Goal: Information Seeking & Learning: Learn about a topic

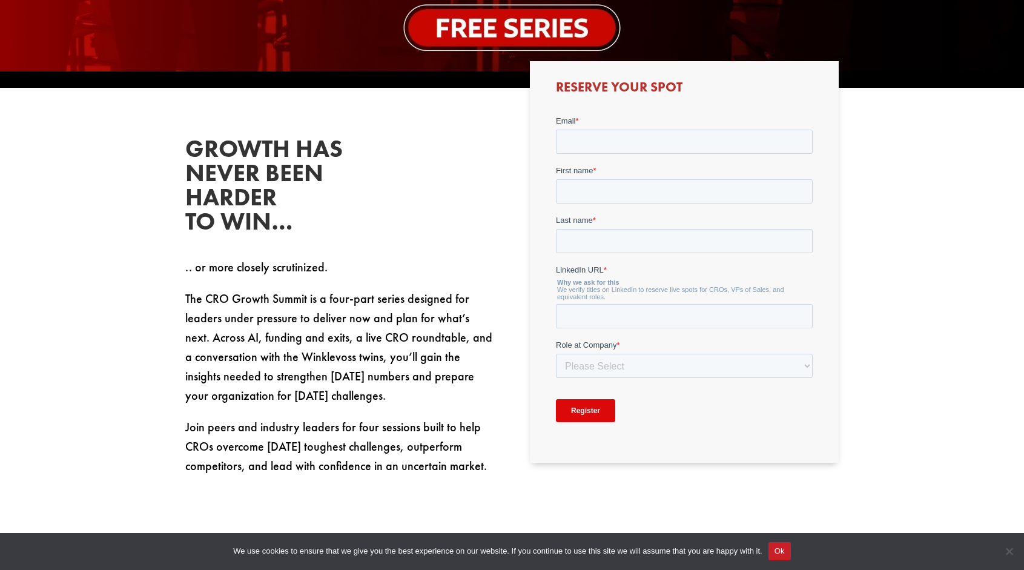
scroll to position [605, 0]
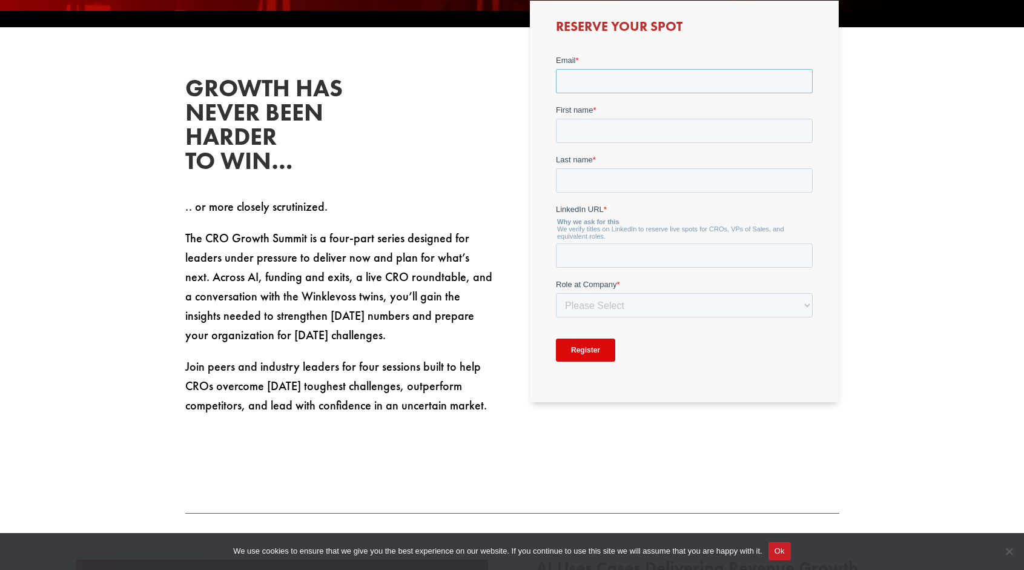
click at [651, 85] on input "Email *" at bounding box center [684, 80] width 257 height 24
click at [646, 78] on input "Email *" at bounding box center [684, 80] width 257 height 24
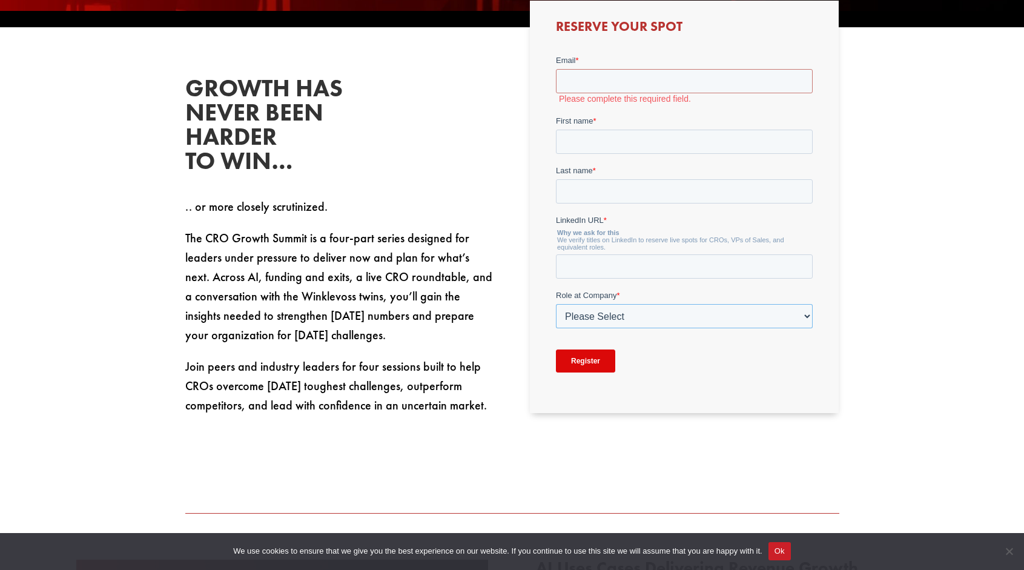
click at [725, 297] on div "Role at Company * Please Select C-Level (CRO, CSO, etc) Senior Leadership (VP o…" at bounding box center [684, 308] width 257 height 39
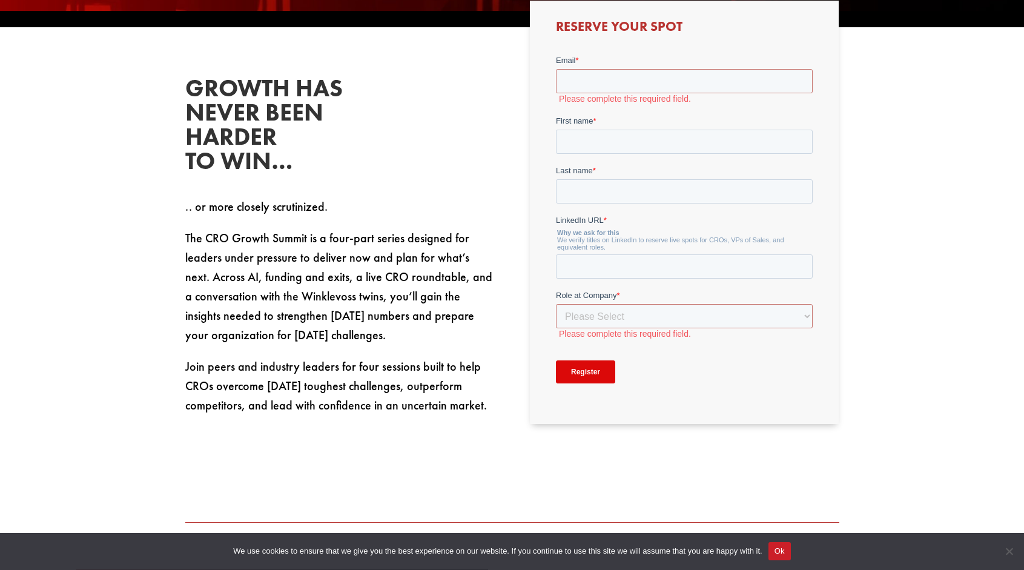
drag, startPoint x: 441, startPoint y: 155, endPoint x: 435, endPoint y: 153, distance: 6.9
click at [435, 153] on div "Growth has never been harder to win… .. or more closely scrutinized. The CRO Gr…" at bounding box center [339, 245] width 309 height 339
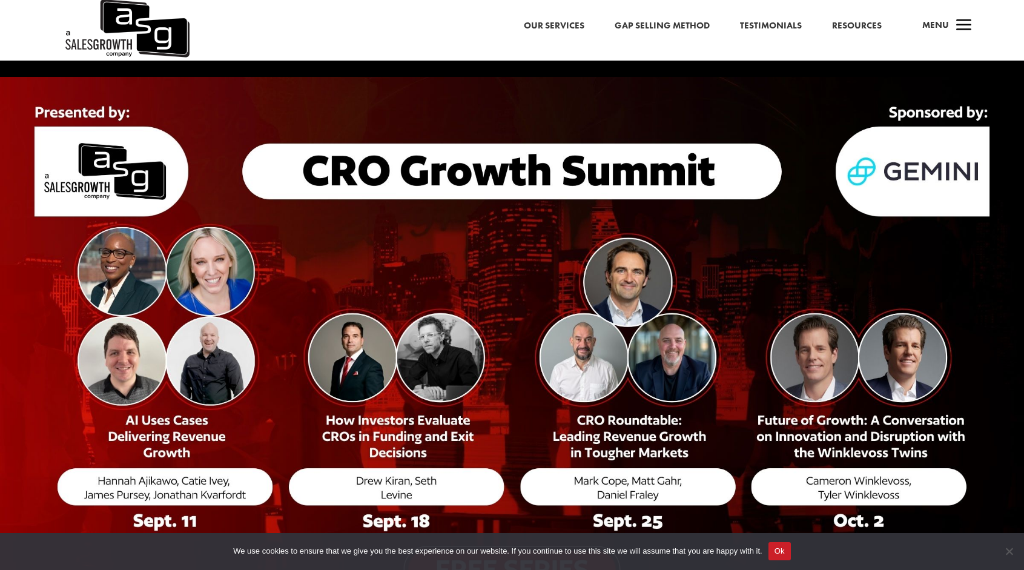
scroll to position [0, 0]
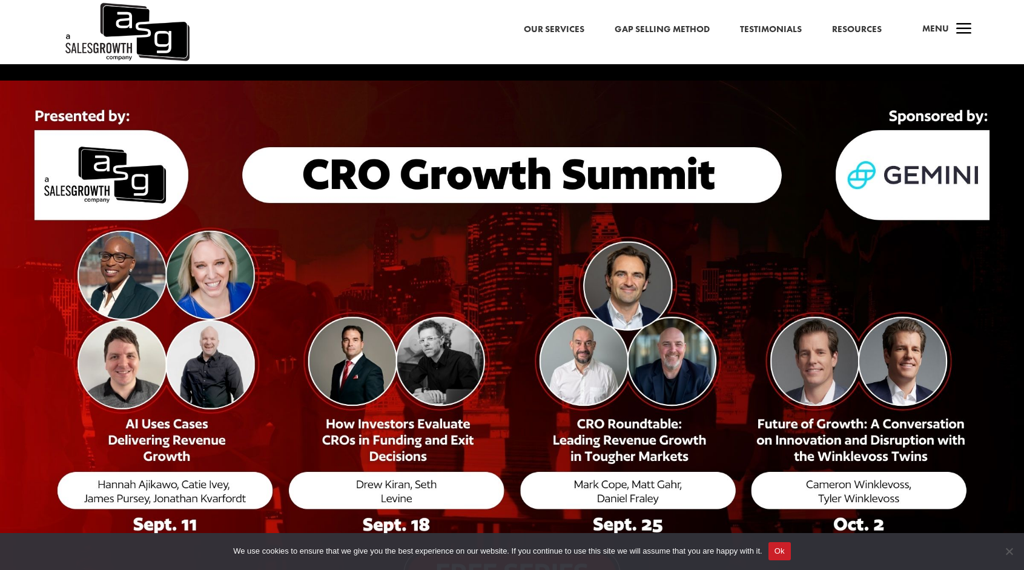
click at [576, 25] on link "Our Services" at bounding box center [554, 30] width 61 height 16
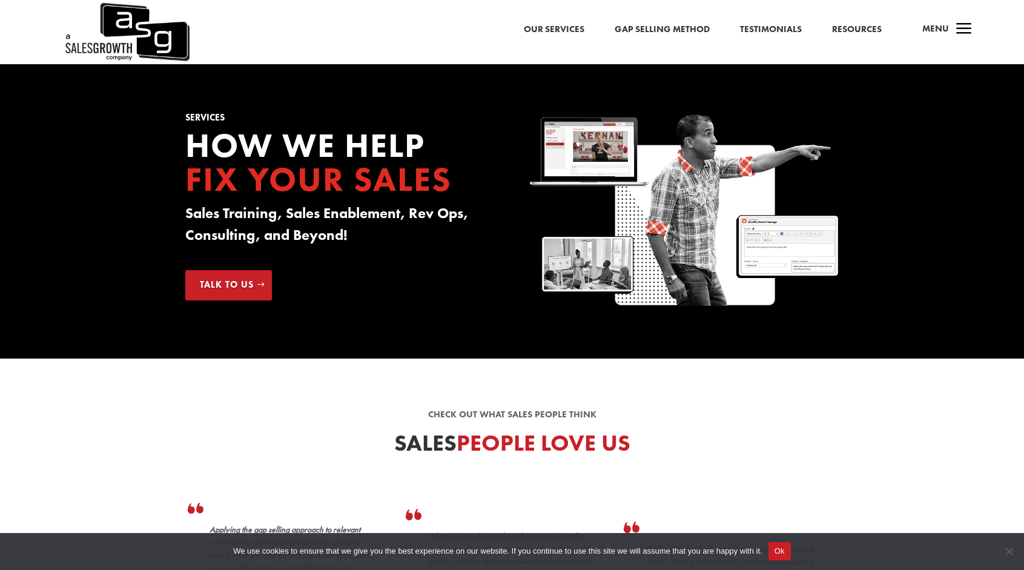
click at [771, 31] on link "Testimonials" at bounding box center [771, 30] width 62 height 16
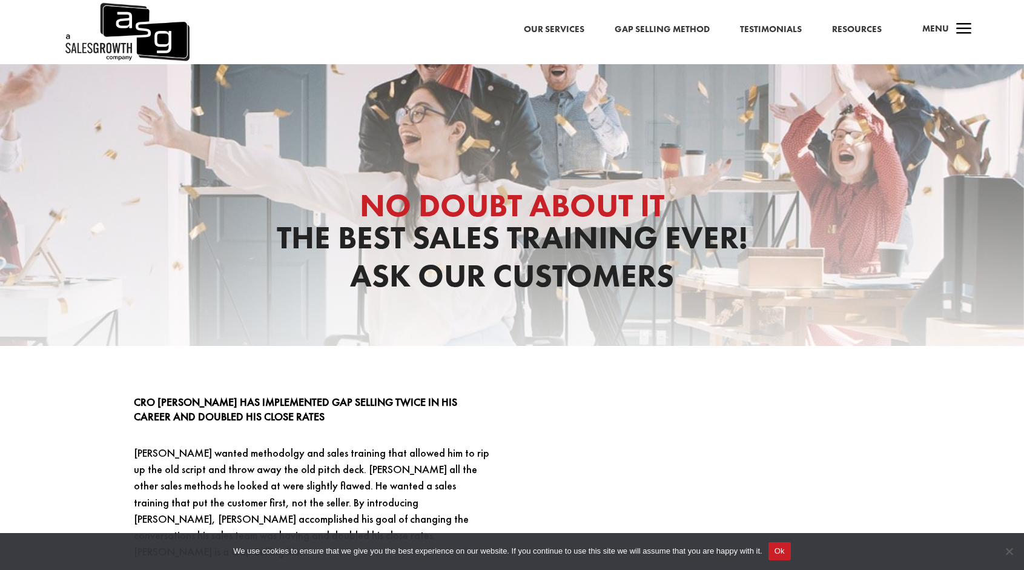
scroll to position [67, 0]
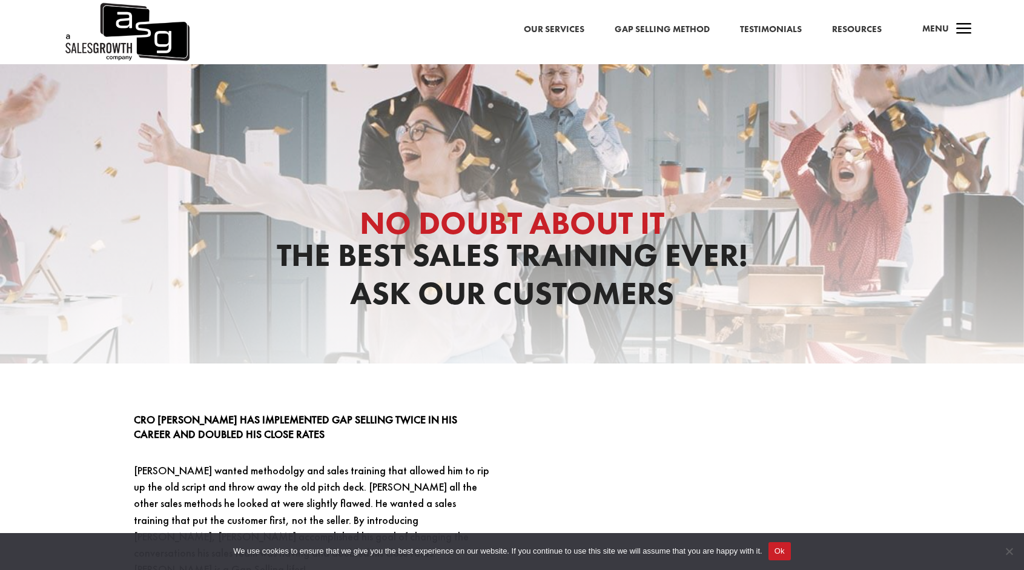
click at [860, 29] on link "Resources" at bounding box center [857, 30] width 50 height 16
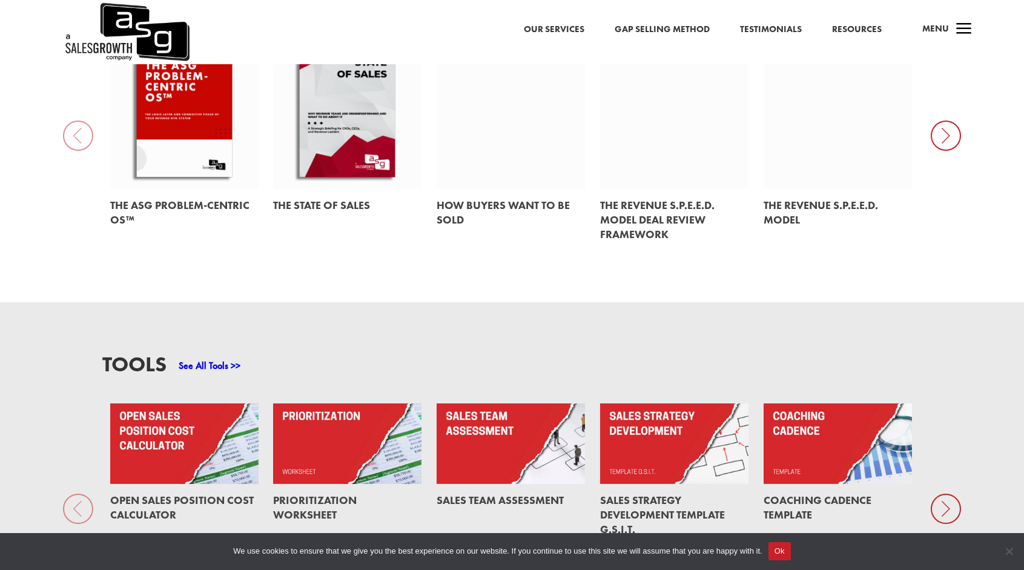
scroll to position [848, 0]
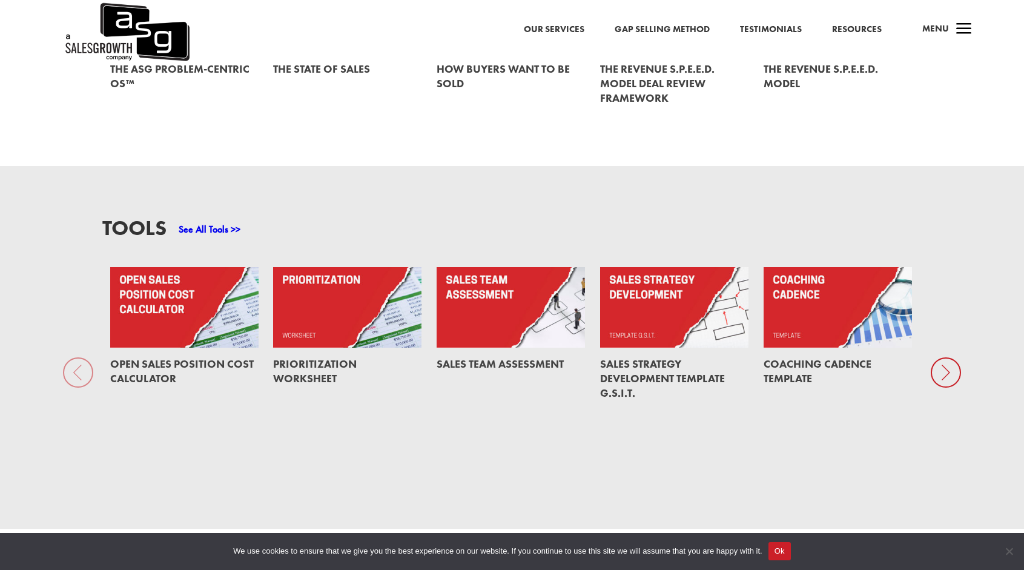
click at [154, 297] on link at bounding box center [184, 307] width 148 height 81
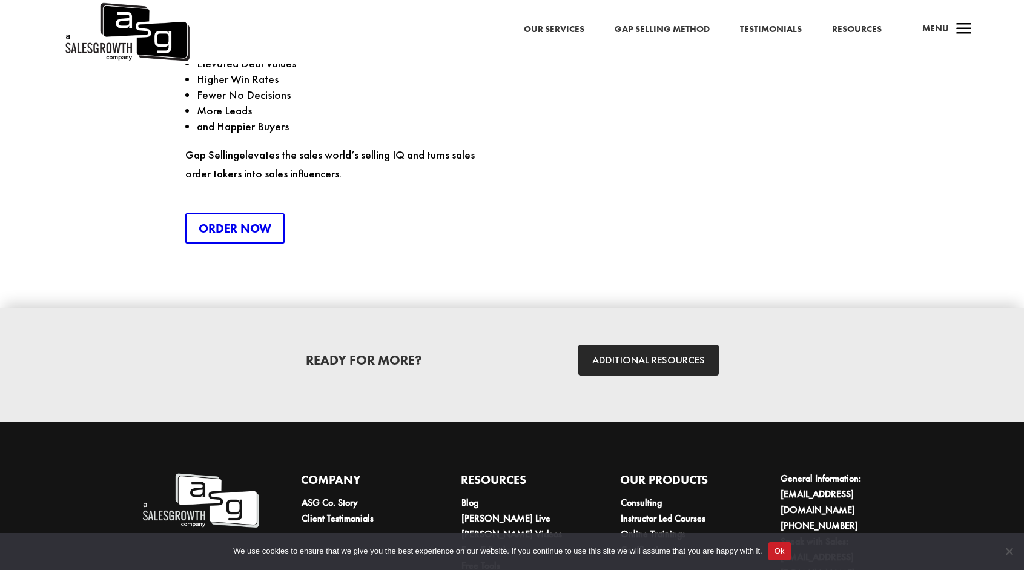
scroll to position [1748, 0]
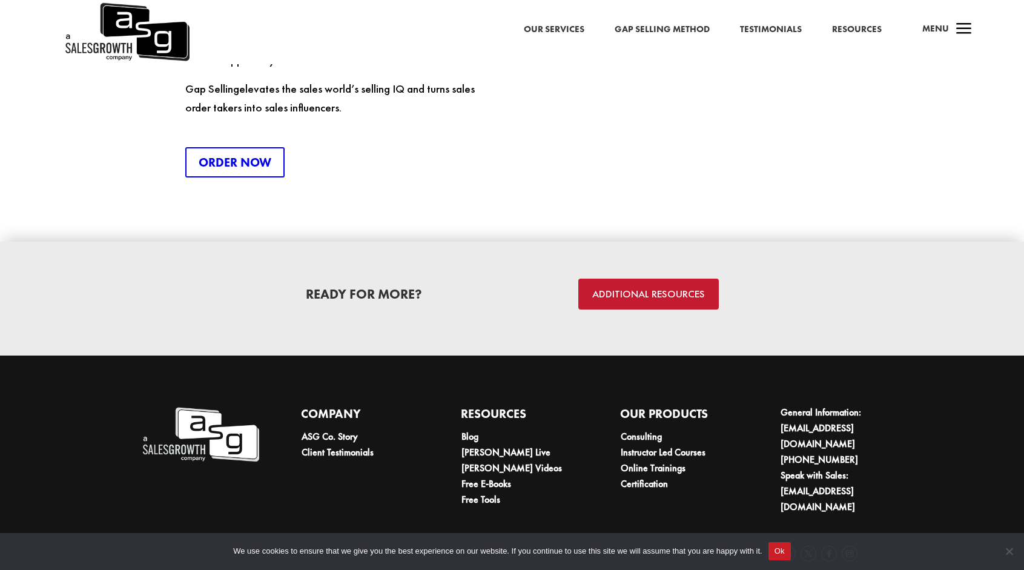
click at [660, 278] on link "ADDITIONAL RESOURCES" at bounding box center [648, 293] width 140 height 31
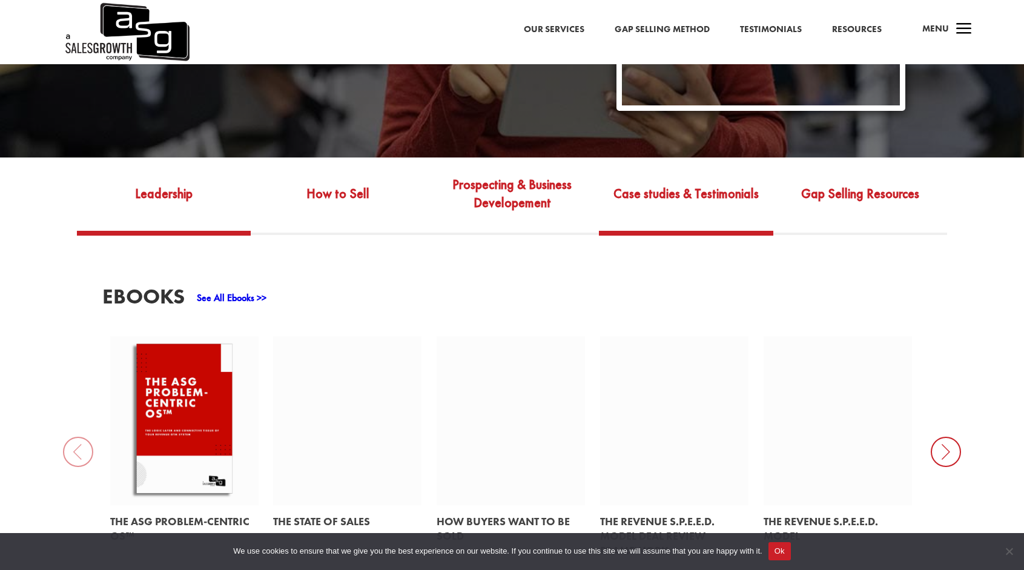
scroll to position [424, 0]
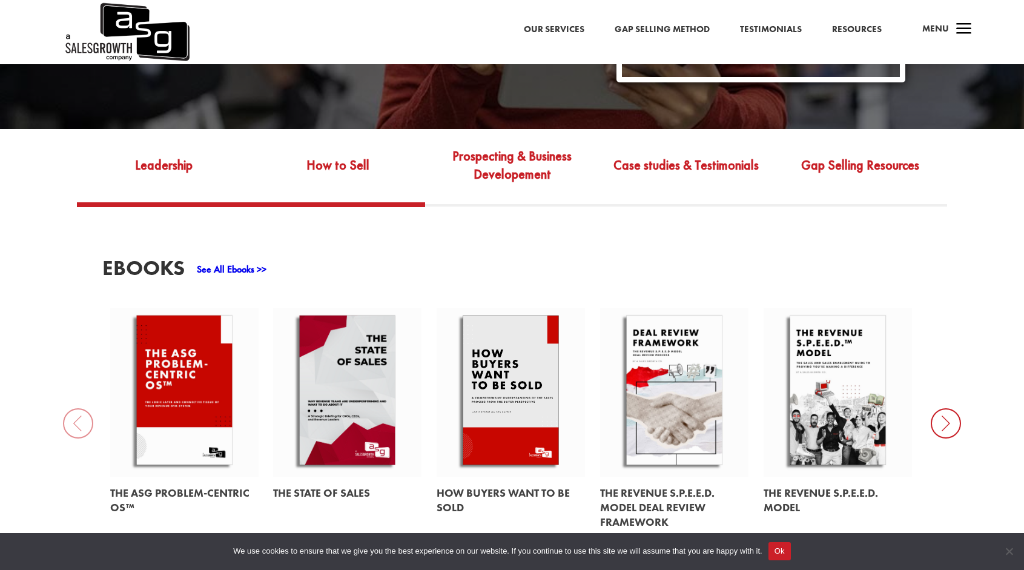
click at [334, 154] on link "How to Sell" at bounding box center [338, 173] width 174 height 57
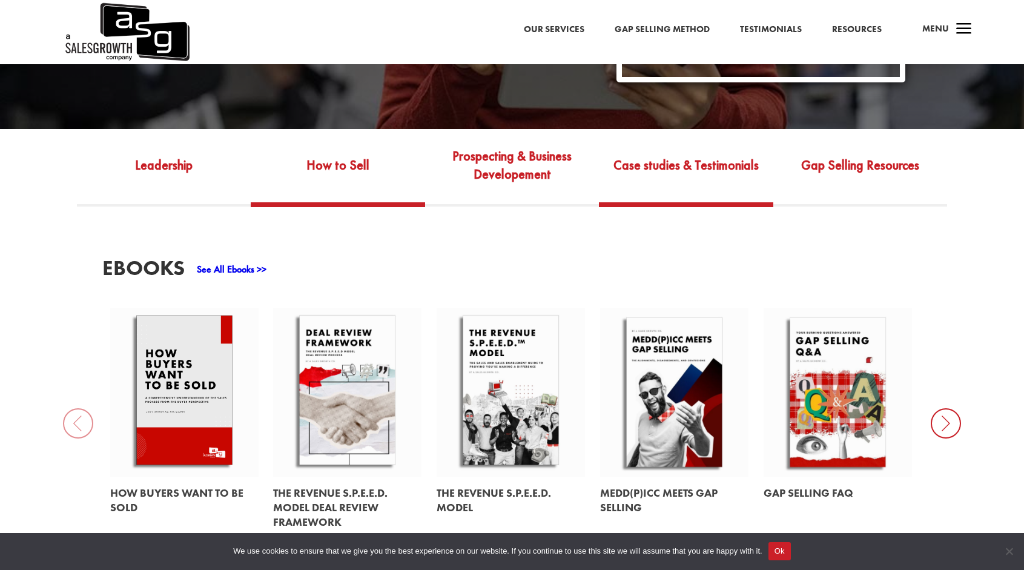
click at [701, 148] on link "Case studies & Testimonials" at bounding box center [686, 173] width 174 height 57
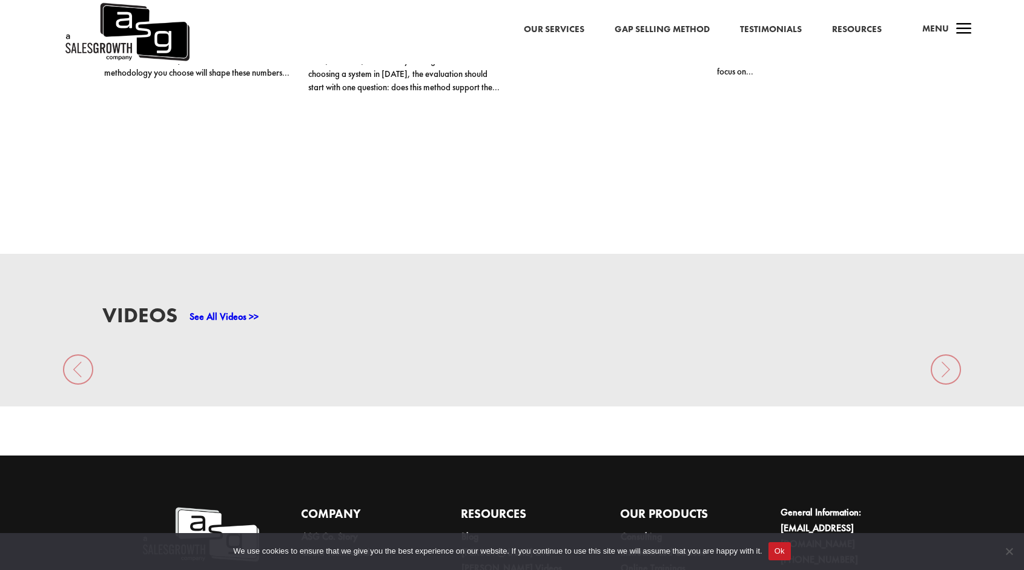
scroll to position [1513, 0]
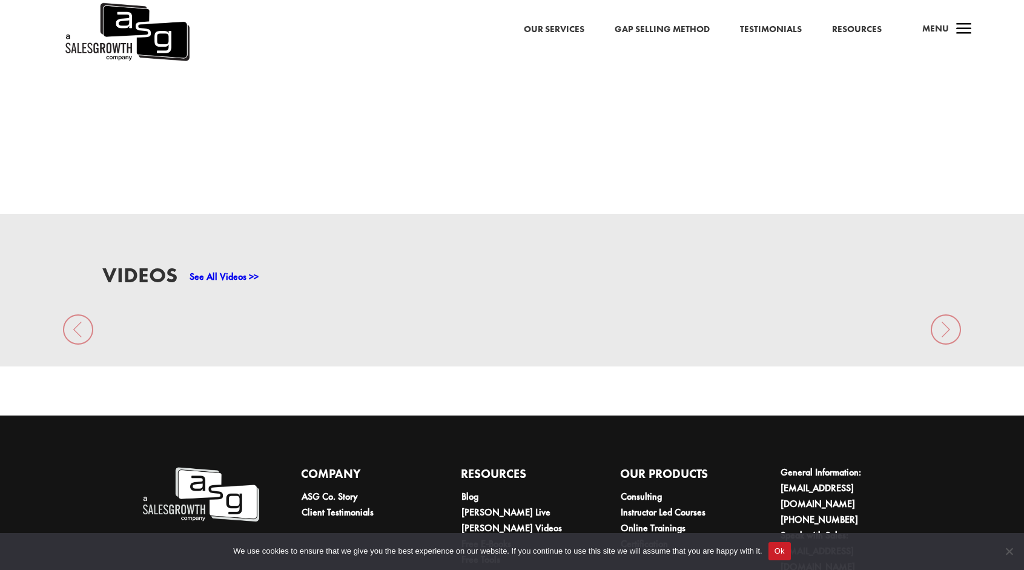
click at [231, 270] on link "See All Videos >>" at bounding box center [223, 276] width 69 height 13
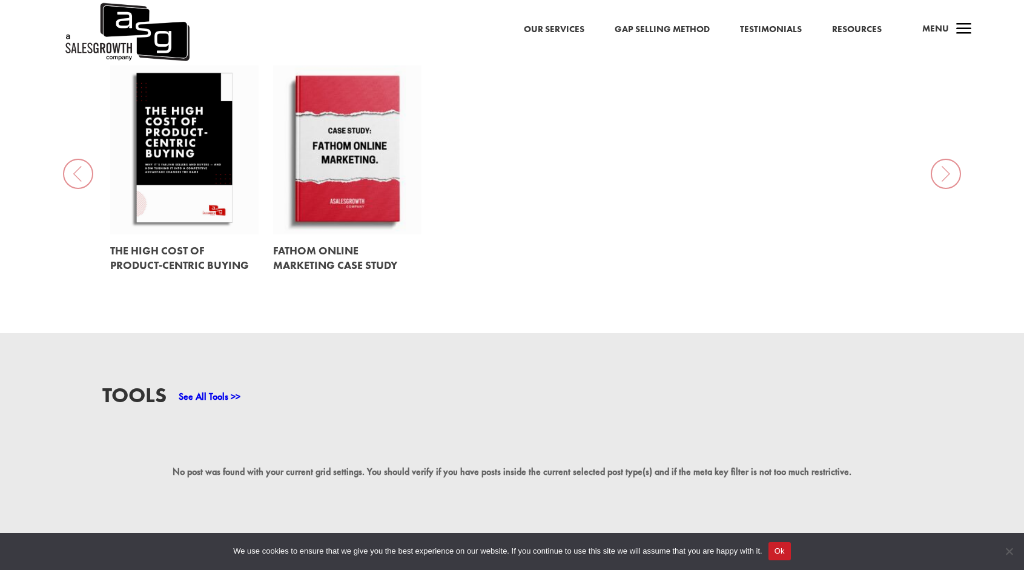
scroll to position [363, 0]
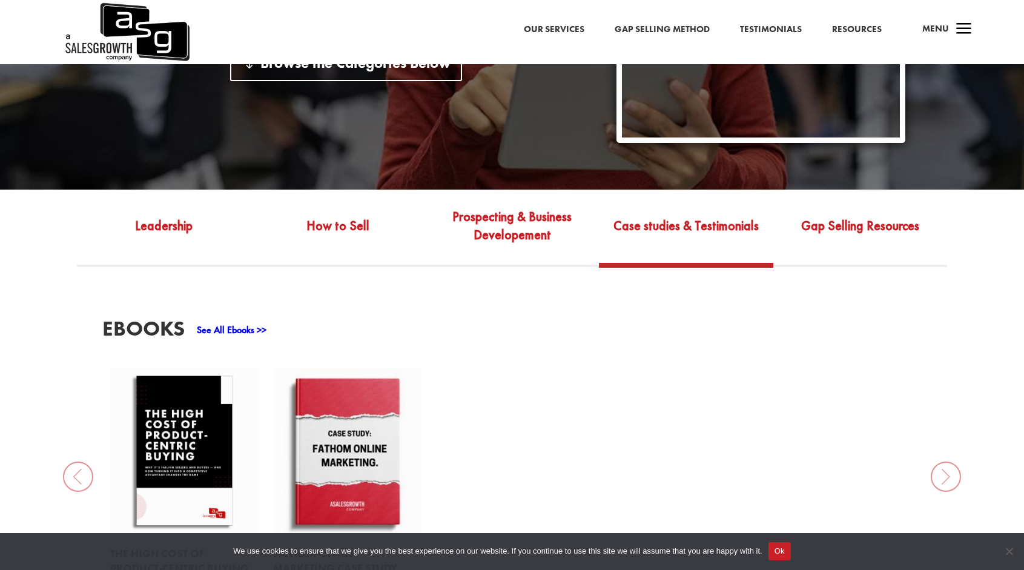
drag, startPoint x: 462, startPoint y: 399, endPoint x: 403, endPoint y: 435, distance: 69.6
drag, startPoint x: 403, startPoint y: 435, endPoint x: 356, endPoint y: 433, distance: 46.6
click at [356, 433] on link at bounding box center [347, 452] width 148 height 169
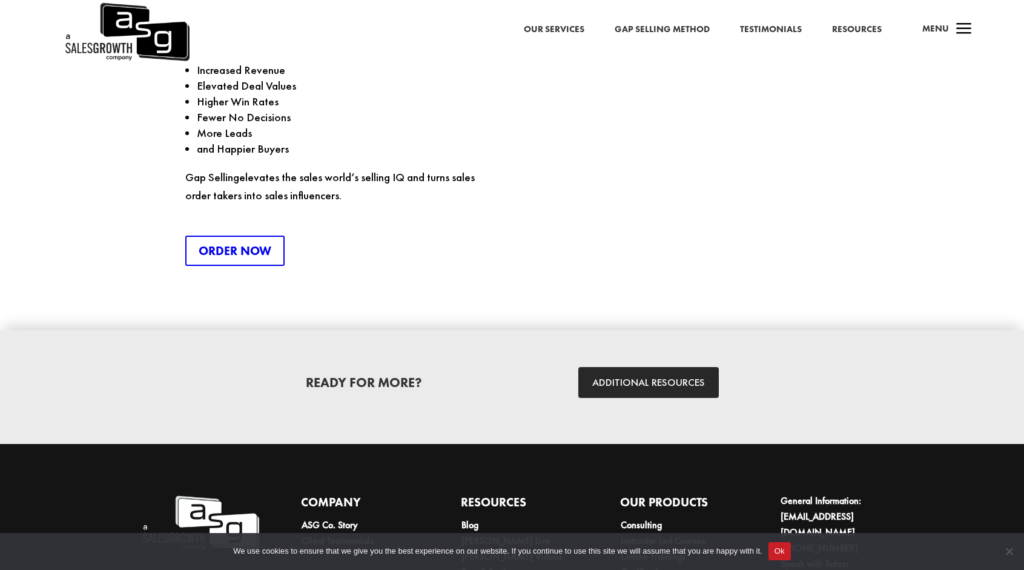
scroll to position [2000, 0]
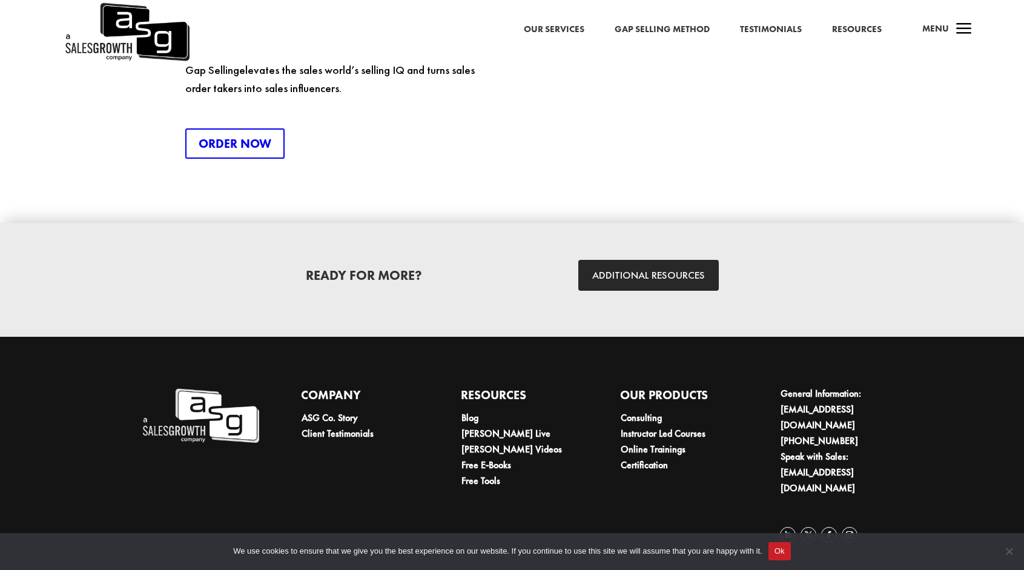
click at [639, 398] on h4 "Our Products" at bounding box center [679, 398] width 118 height 24
click at [642, 421] on link "Consulting" at bounding box center [641, 417] width 41 height 13
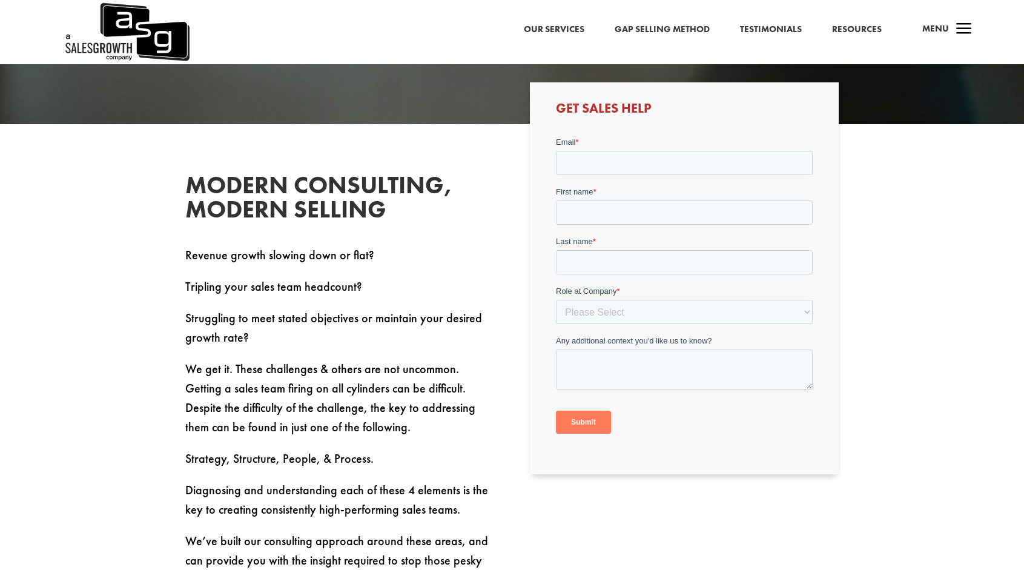
scroll to position [363, 0]
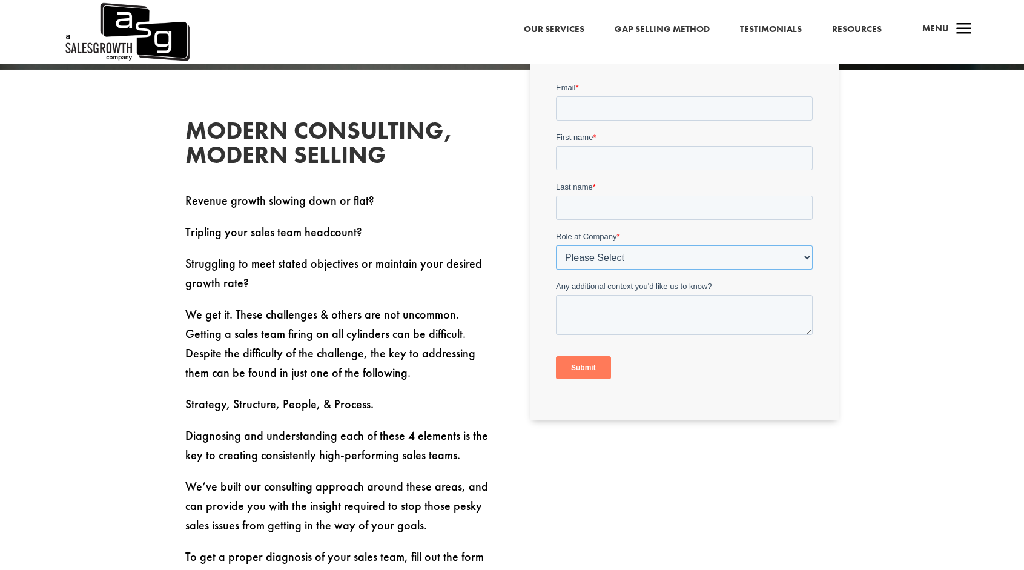
click at [601, 260] on select "Please Select C-Level (CRO, CSO, etc) Senior Leadership (VP of Sales, VP of Ena…" at bounding box center [684, 257] width 257 height 24
click at [503, 243] on div "Modern Consulting, Modern Selling Revenue growth slowing down or flat? Tripling…" at bounding box center [512, 352] width 654 height 500
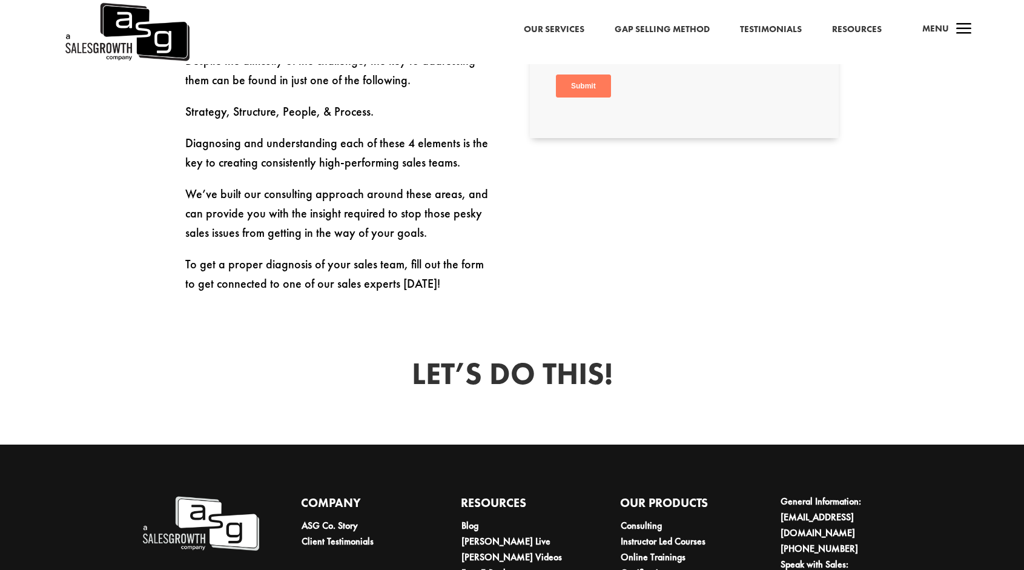
scroll to position [761, 0]
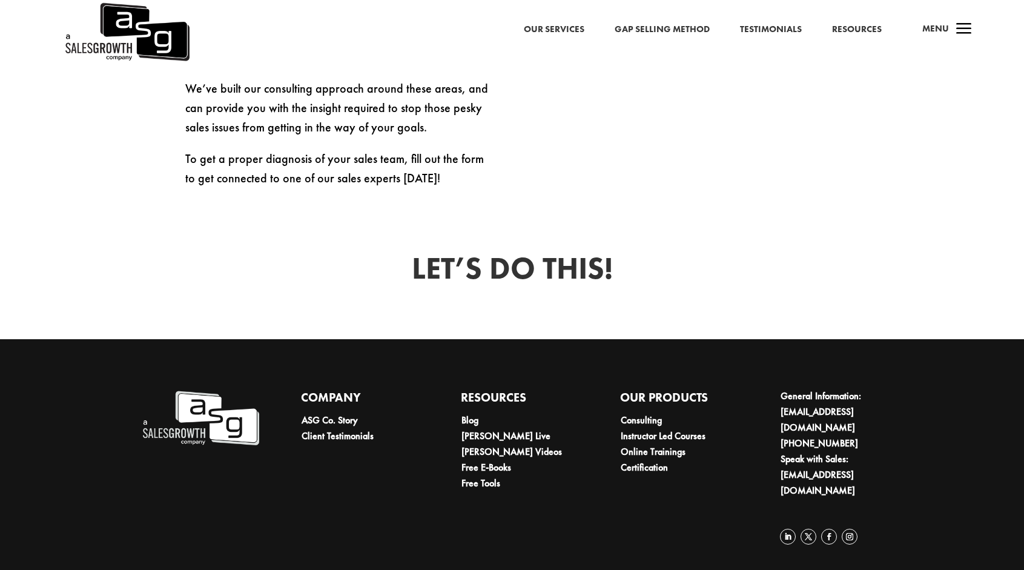
click at [960, 26] on span "a" at bounding box center [964, 30] width 24 height 24
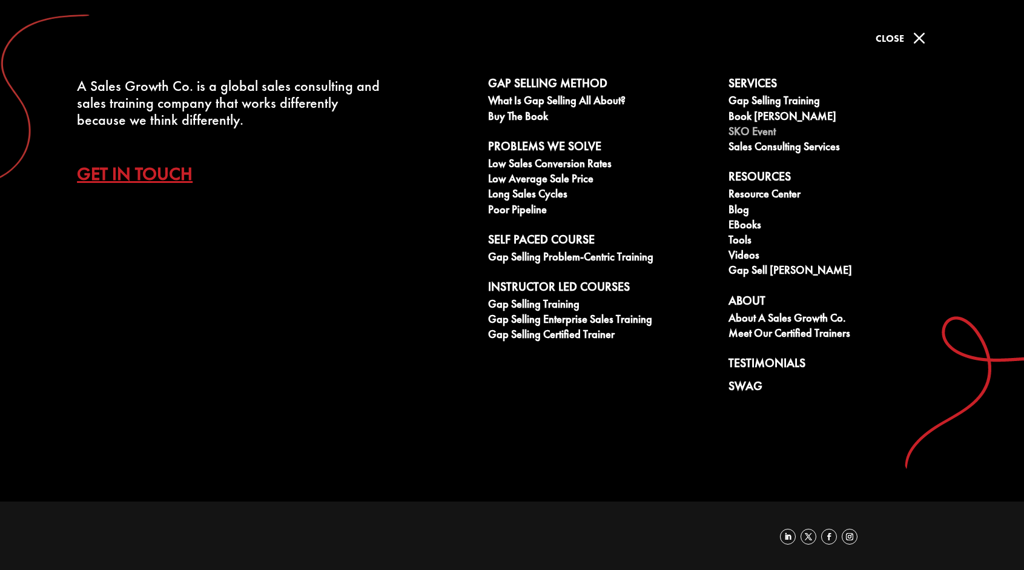
drag, startPoint x: 746, startPoint y: 132, endPoint x: 734, endPoint y: 128, distance: 12.6
click at [734, 128] on link "SKO Event" at bounding box center [841, 132] width 227 height 15
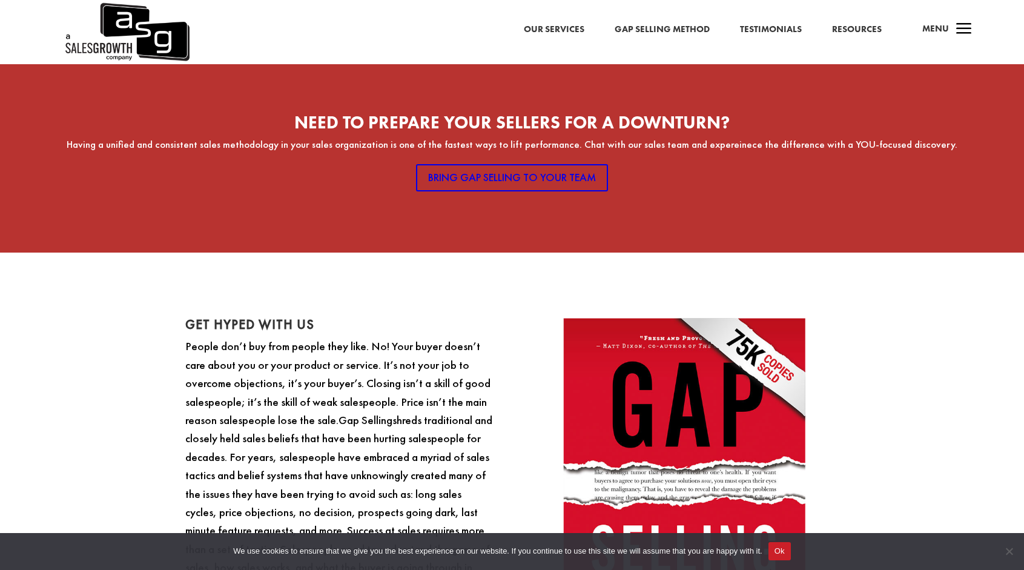
scroll to position [797, 0]
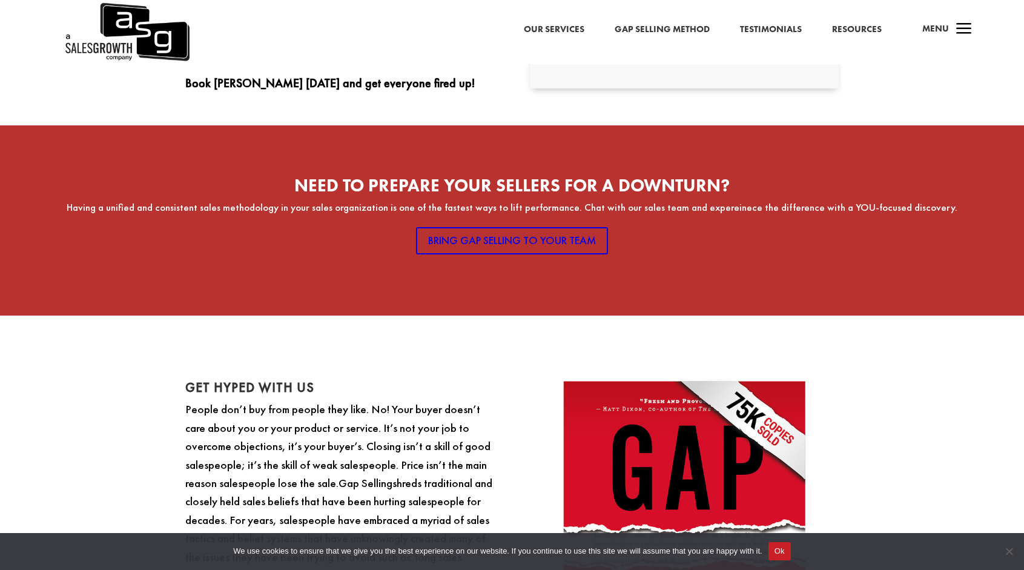
click at [957, 24] on span "a" at bounding box center [964, 30] width 24 height 24
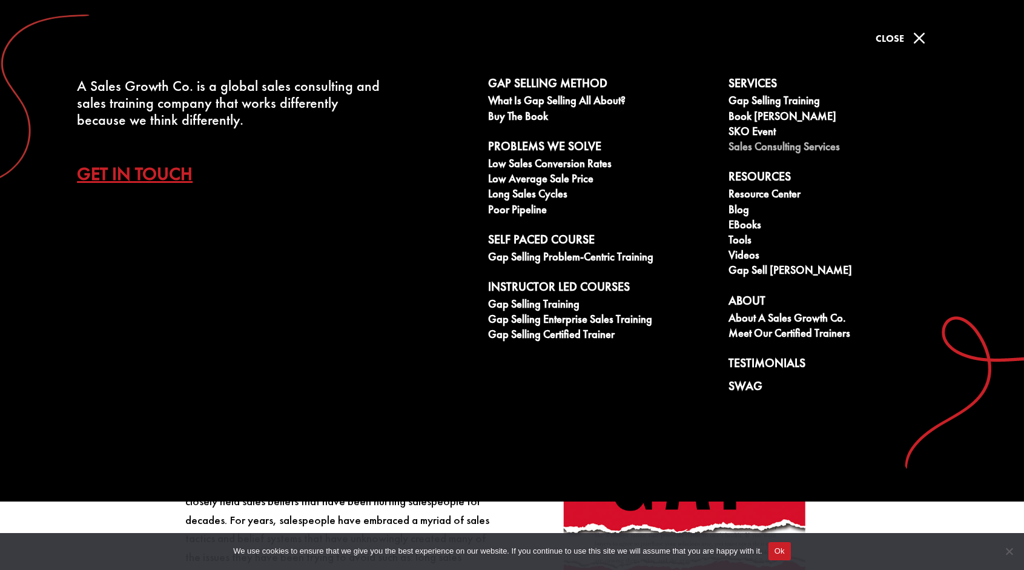
click at [766, 153] on link "Sales Consulting Services" at bounding box center [841, 147] width 227 height 15
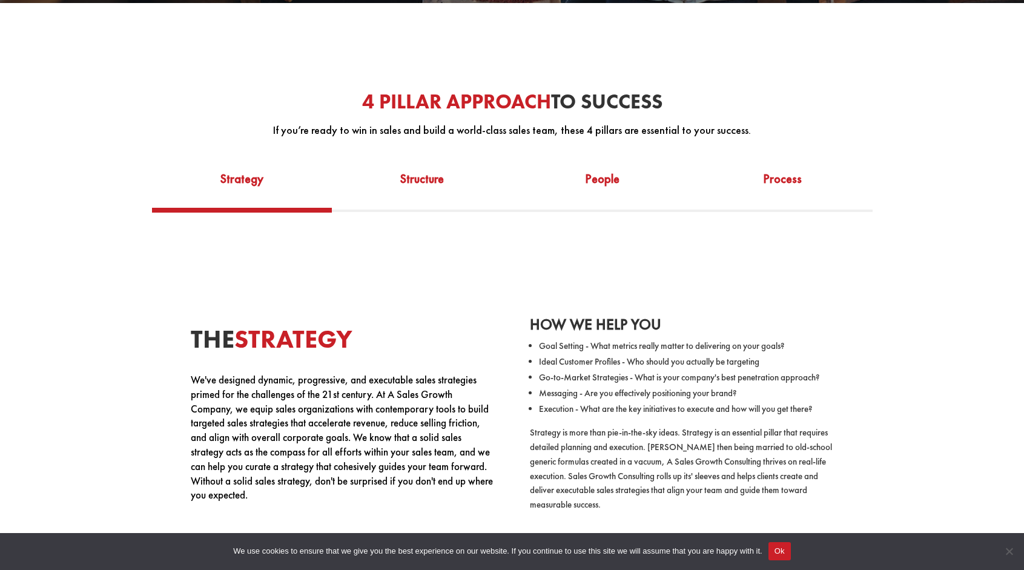
scroll to position [666, 0]
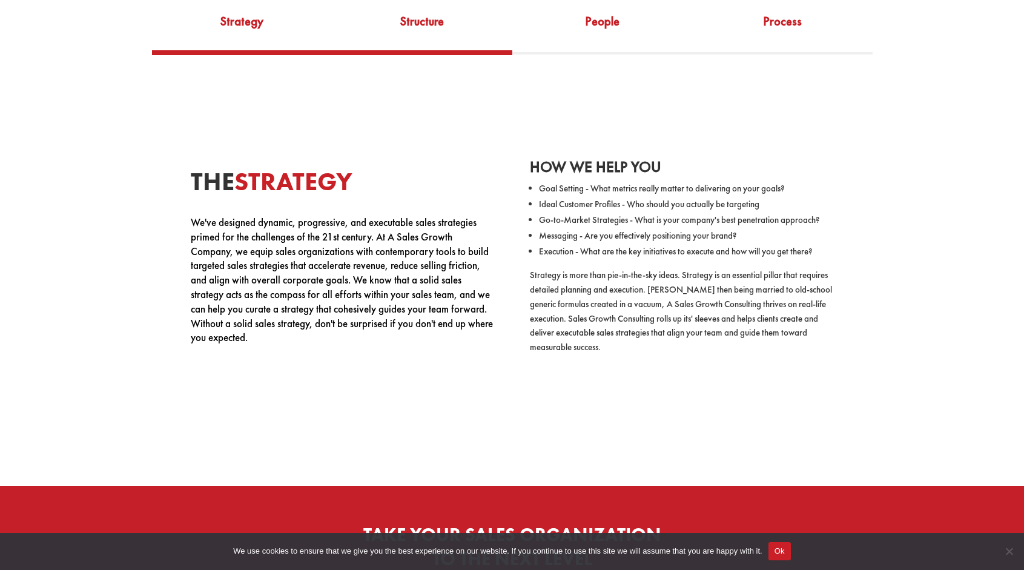
click at [433, 19] on link "Structure" at bounding box center [422, 29] width 180 height 42
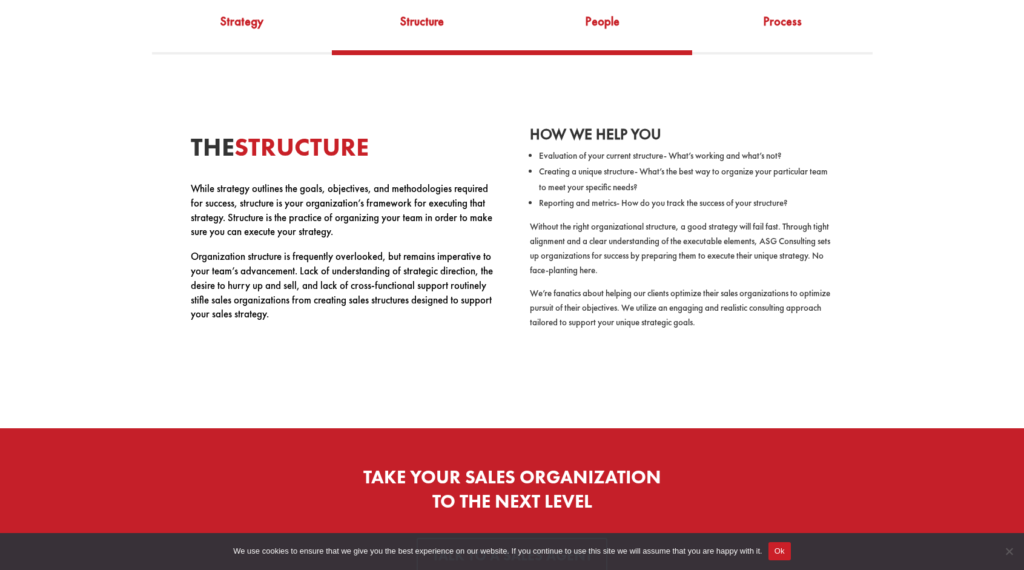
click at [613, 27] on link "People" at bounding box center [602, 29] width 180 height 42
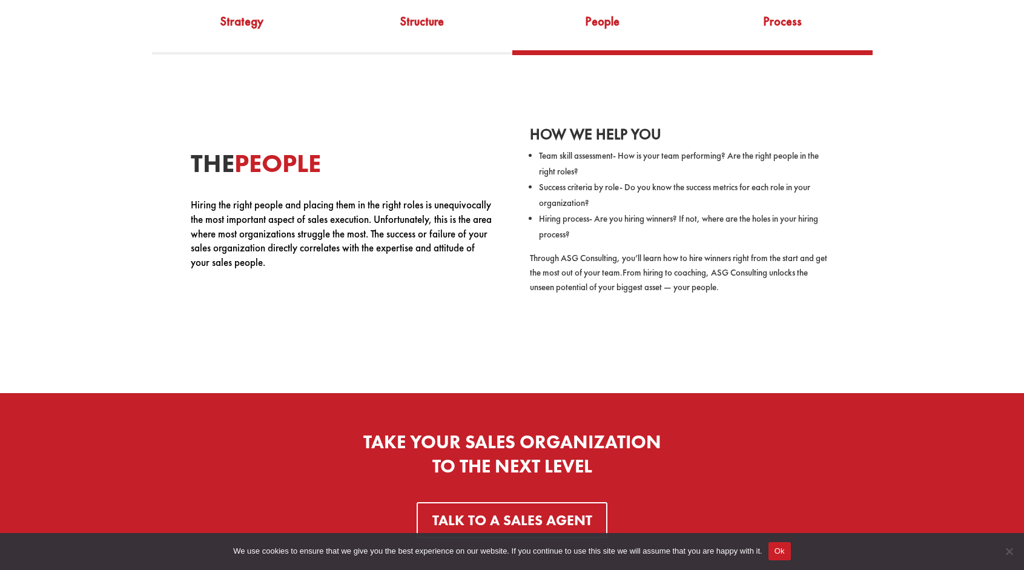
click at [774, 41] on link "Process" at bounding box center [782, 29] width 180 height 42
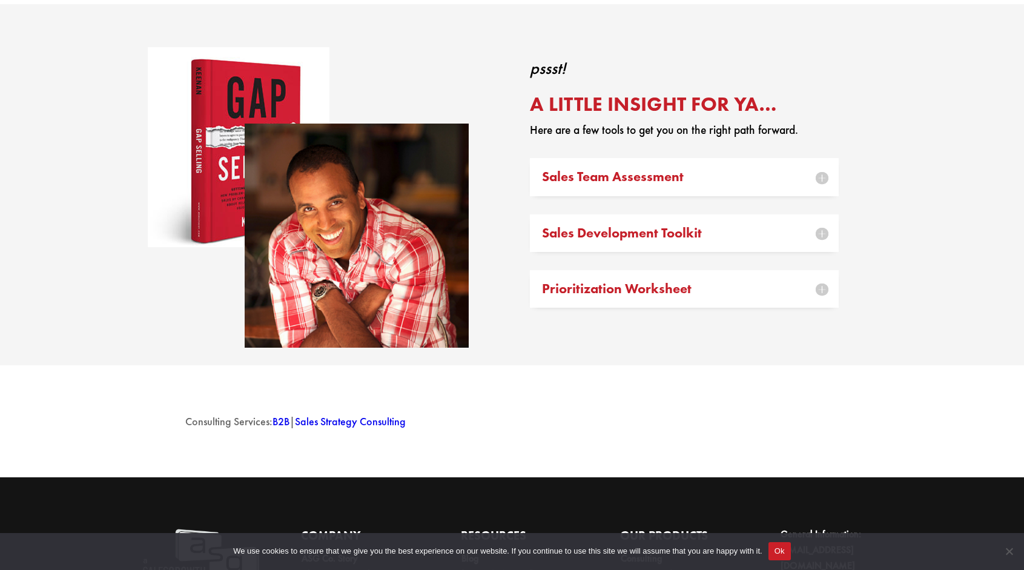
scroll to position [1513, 0]
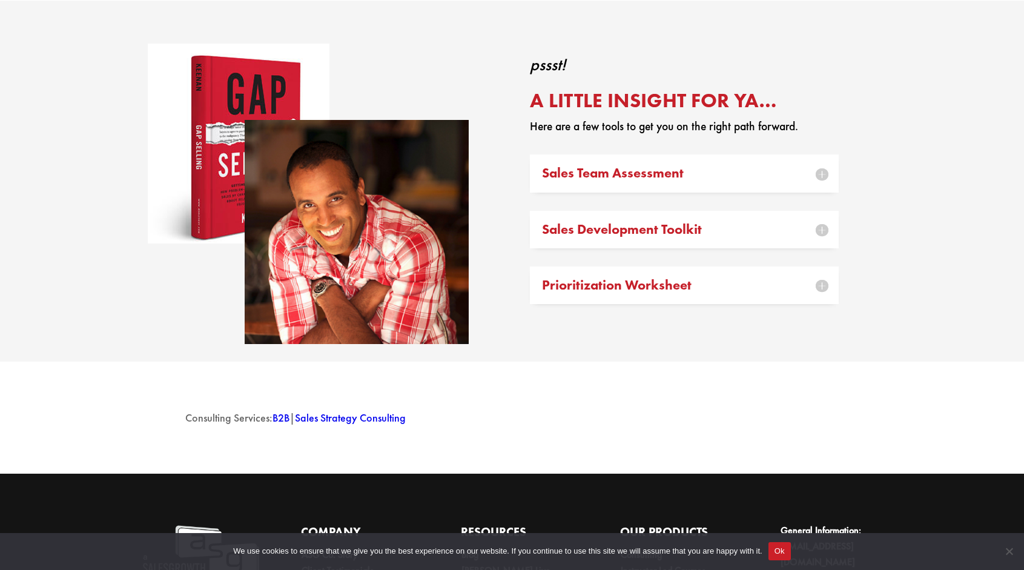
click at [764, 180] on h5 "Sales Team Assessment" at bounding box center [684, 172] width 285 height 13
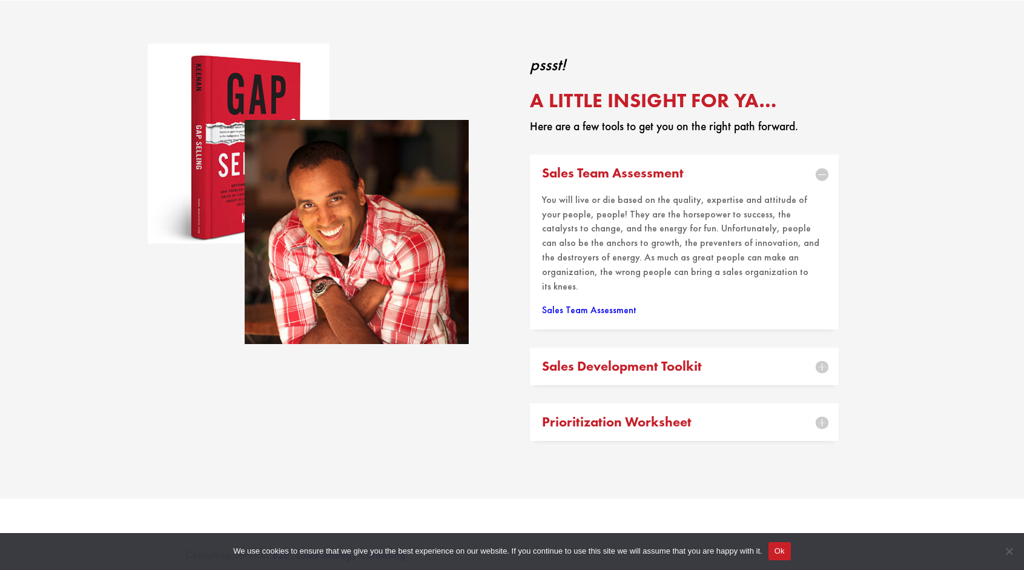
click at [606, 304] on link "Sales Team Assessment" at bounding box center [589, 309] width 94 height 13
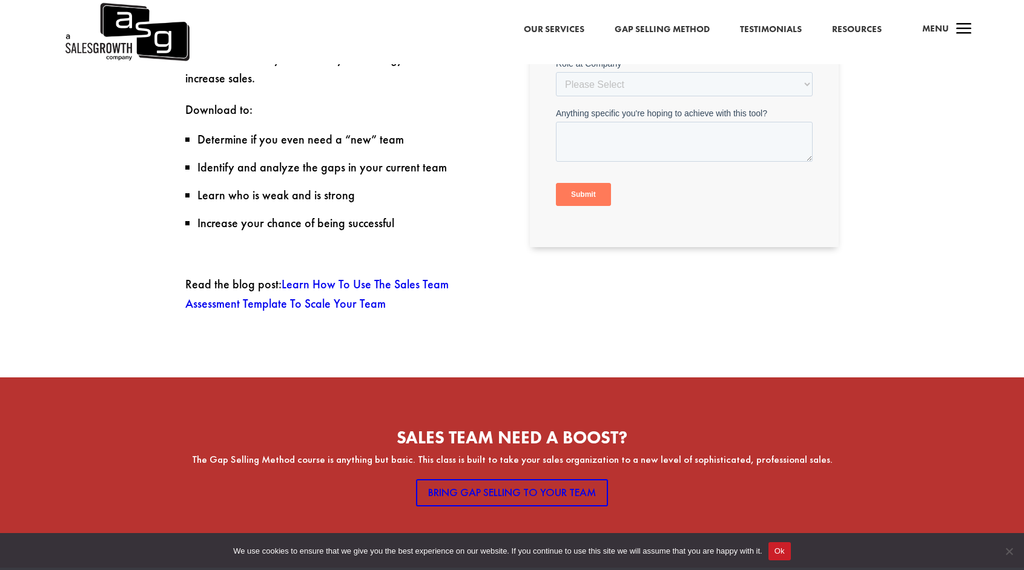
scroll to position [605, 0]
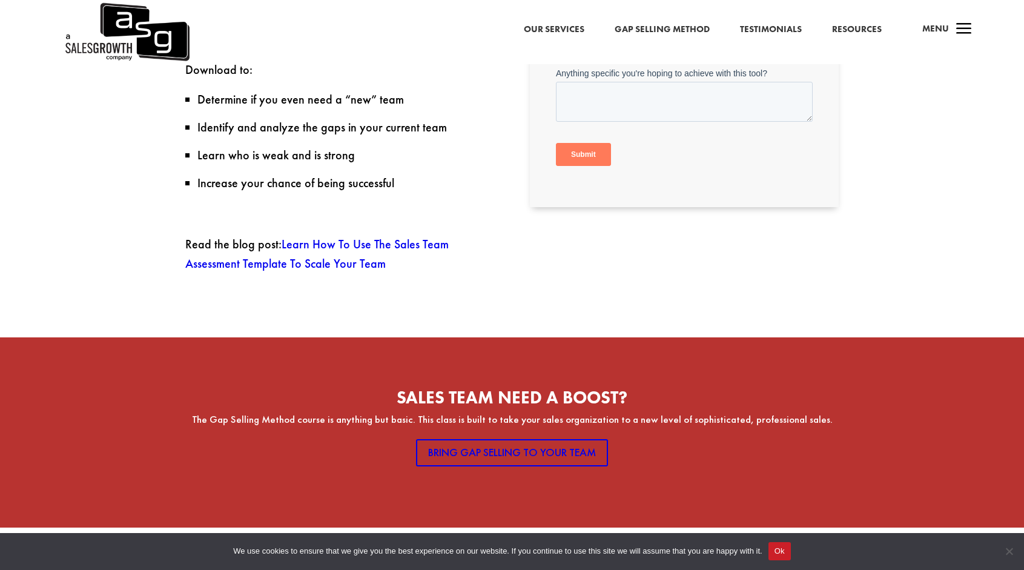
click at [349, 257] on p "Read the blog post: Learn How To Use The Sales Team Assessment Template To Scal…" at bounding box center [339, 259] width 309 height 51
click at [346, 251] on link "Learn How To Use The Sales Team Assessment Template To Scale Your Team" at bounding box center [316, 253] width 263 height 35
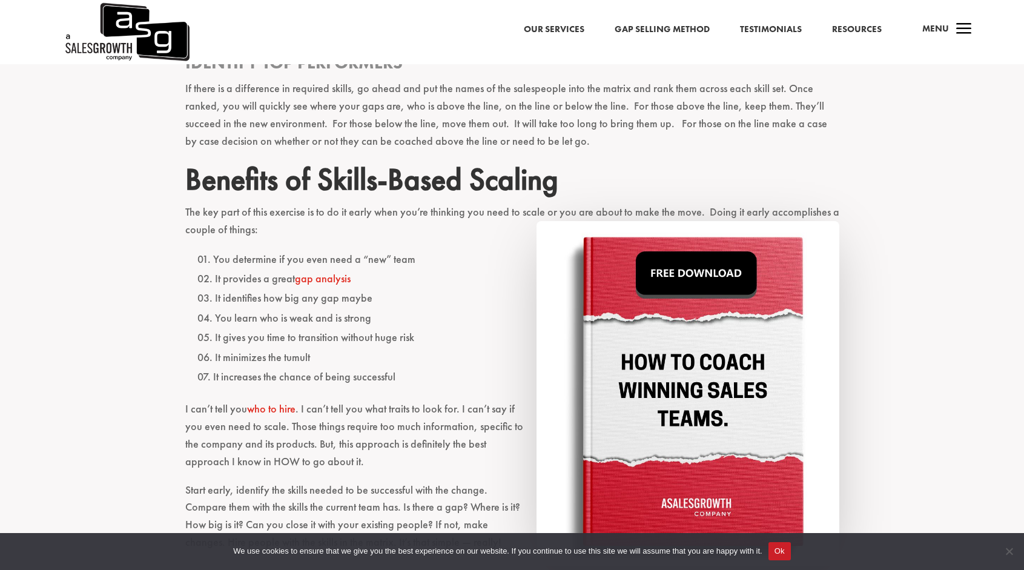
scroll to position [1150, 0]
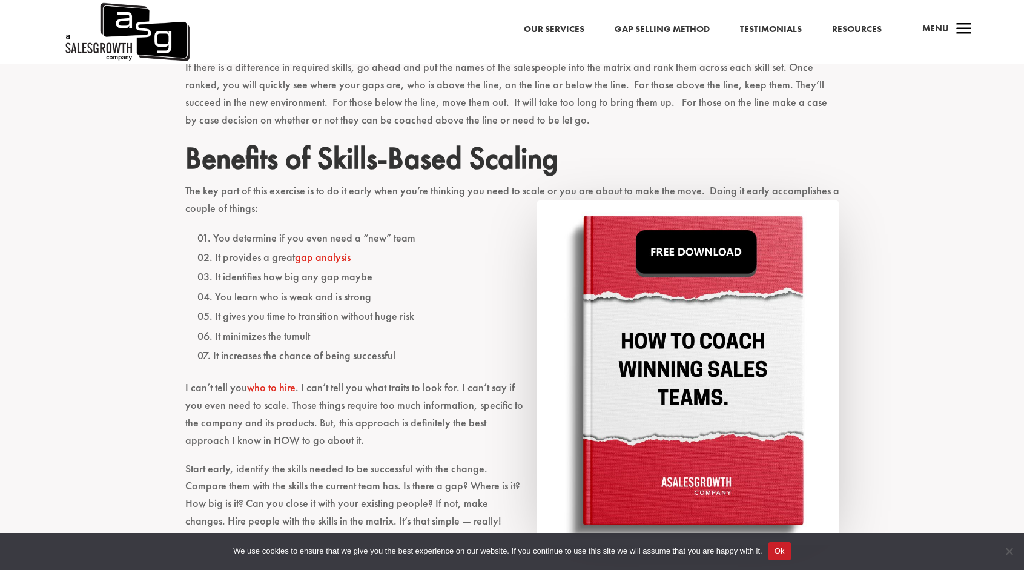
click at [332, 258] on link "gap analysis" at bounding box center [323, 257] width 56 height 14
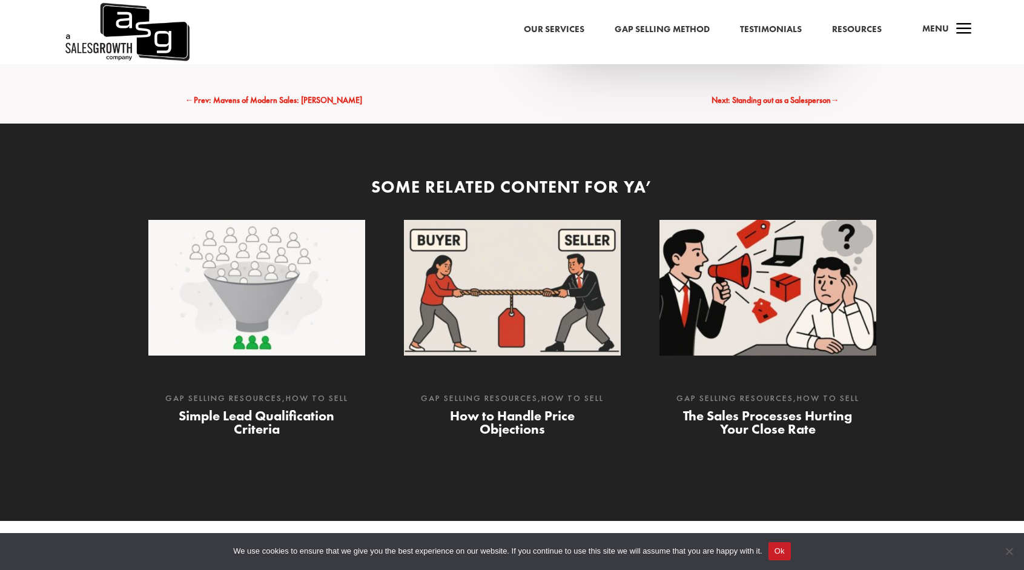
scroll to position [1695, 0]
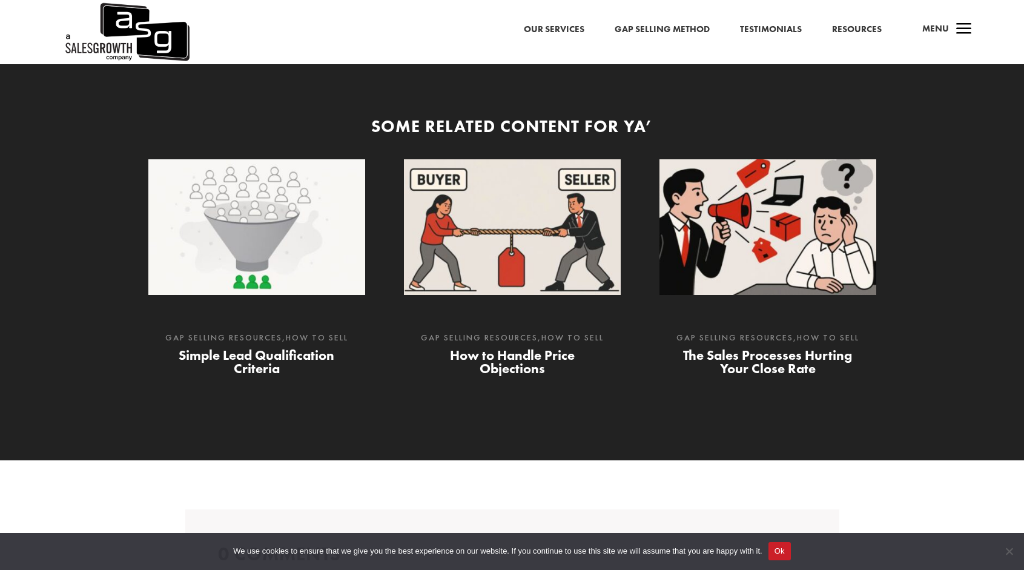
click at [797, 354] on link "The Sales Processes Hurting Your Close Rate" at bounding box center [767, 361] width 169 height 31
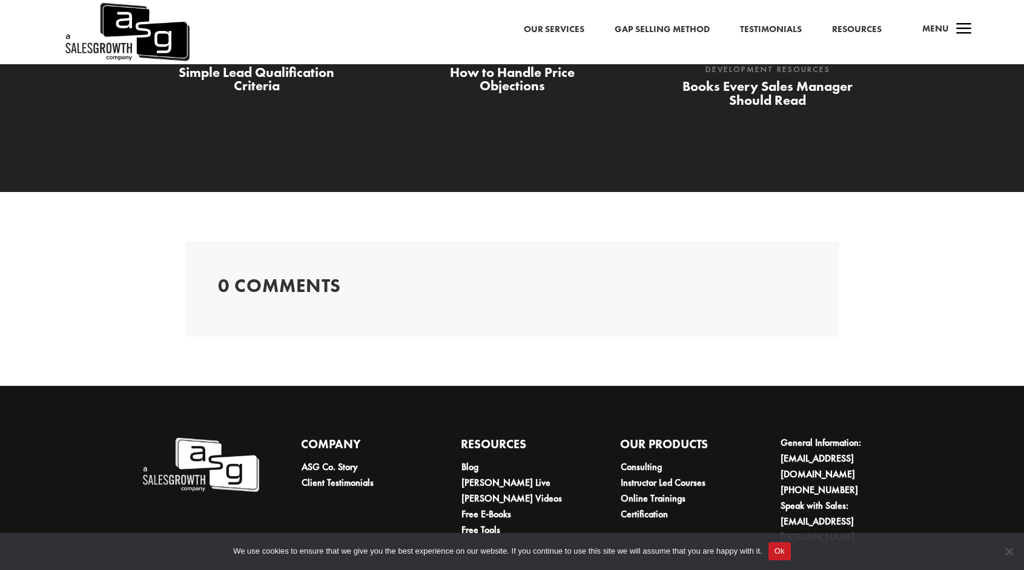
scroll to position [1906, 0]
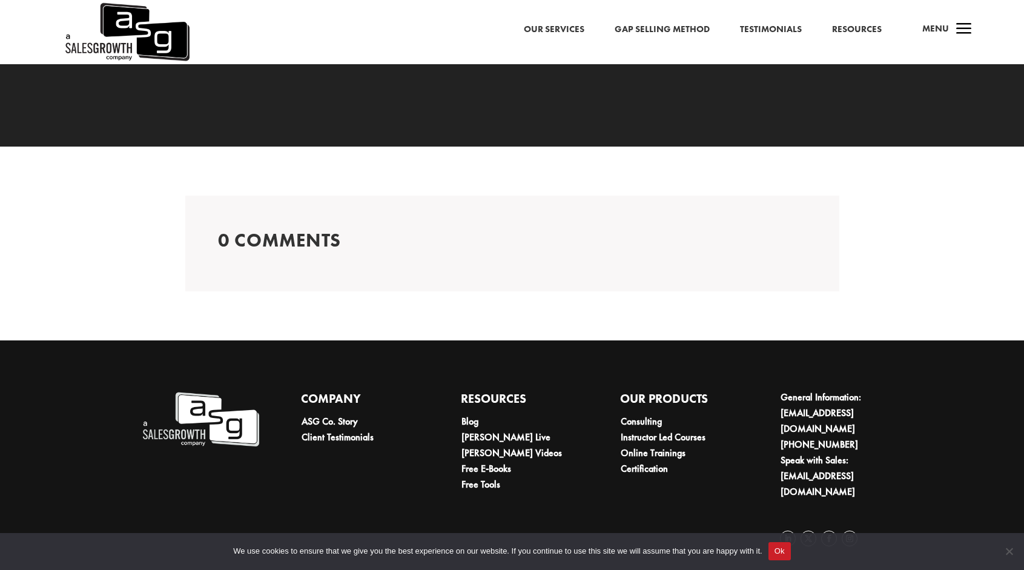
drag, startPoint x: 780, startPoint y: 542, endPoint x: 831, endPoint y: 523, distance: 53.9
click at [784, 538] on div "We use cookies to ensure that we give you the best experience on our website. I…" at bounding box center [512, 552] width 1024 height 38
click at [784, 544] on button "Ok" at bounding box center [779, 551] width 22 height 18
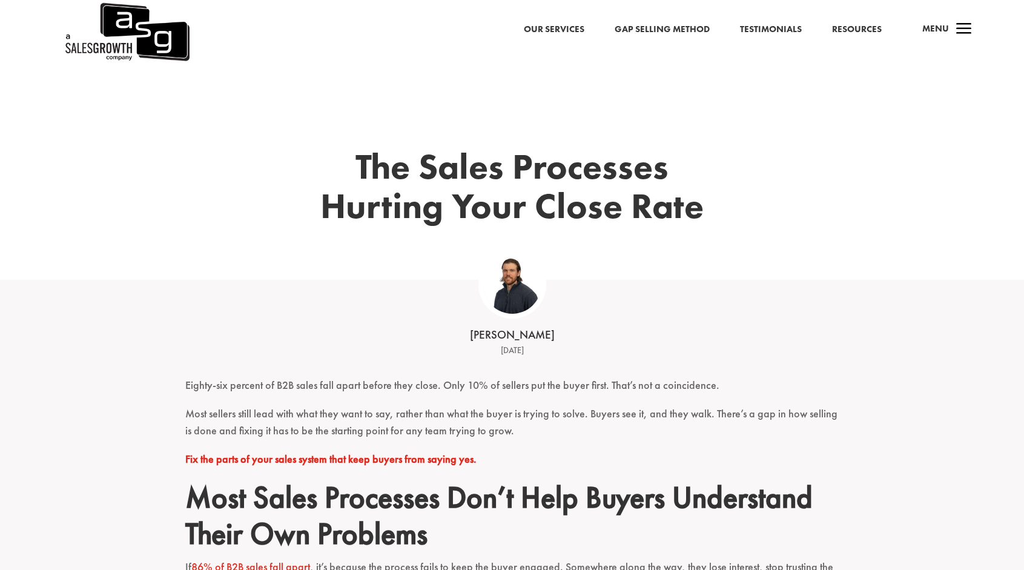
scroll to position [0, 0]
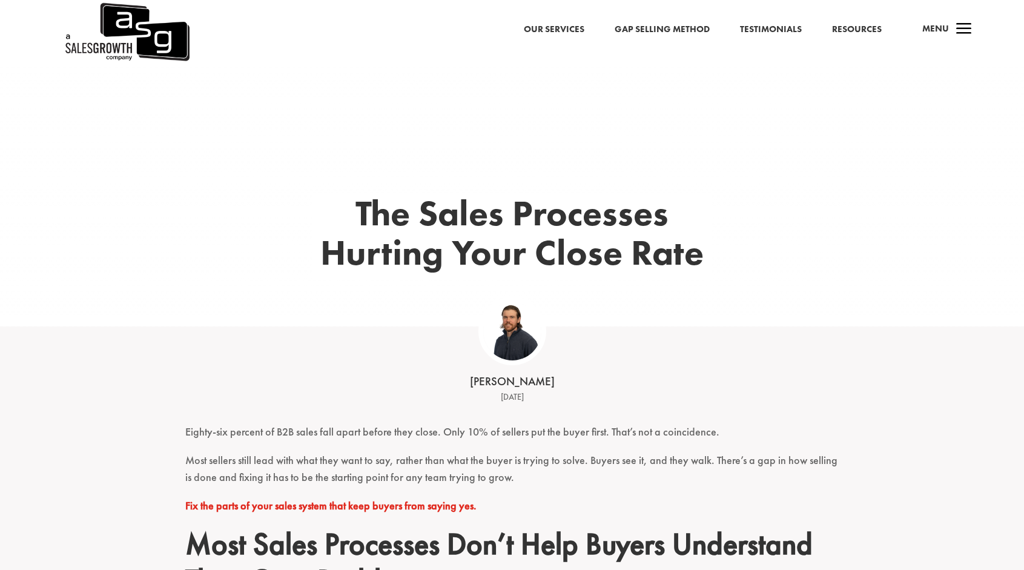
click at [972, 27] on span "a" at bounding box center [964, 30] width 24 height 24
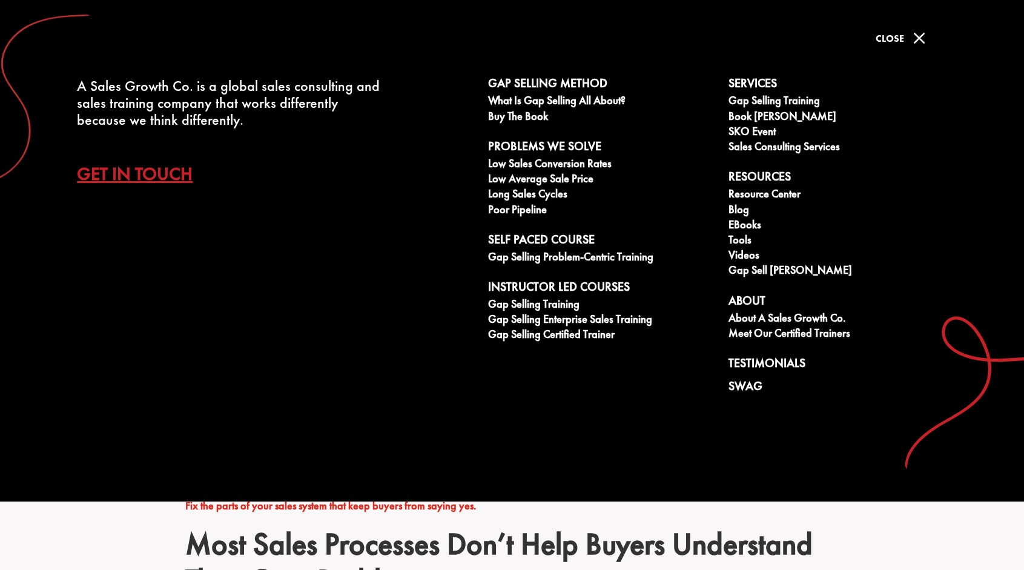
click at [370, 191] on div "Get In Touch" at bounding box center [240, 174] width 327 height 42
click at [521, 210] on link "Poor Pipeline" at bounding box center [601, 210] width 227 height 15
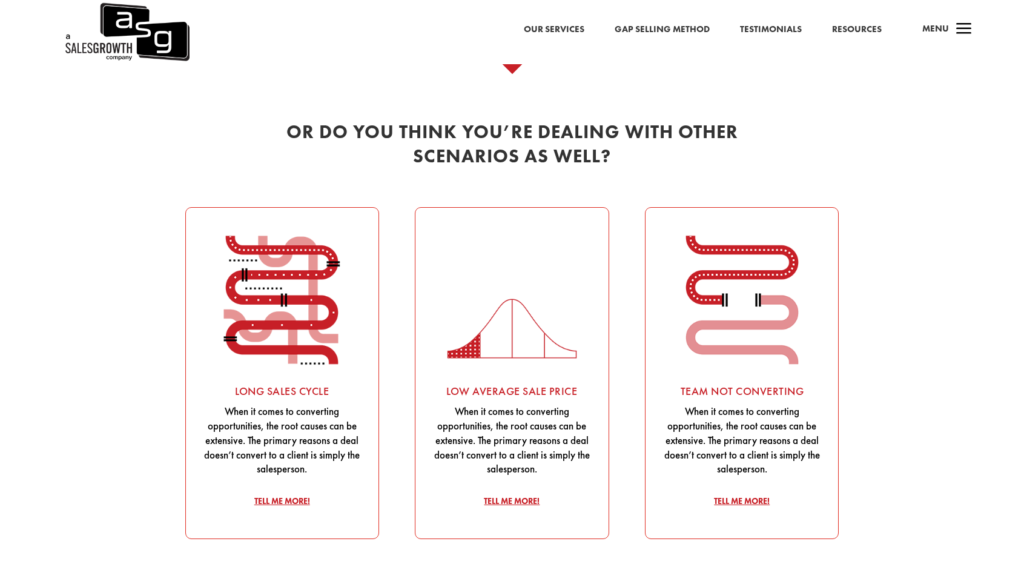
scroll to position [1453, 0]
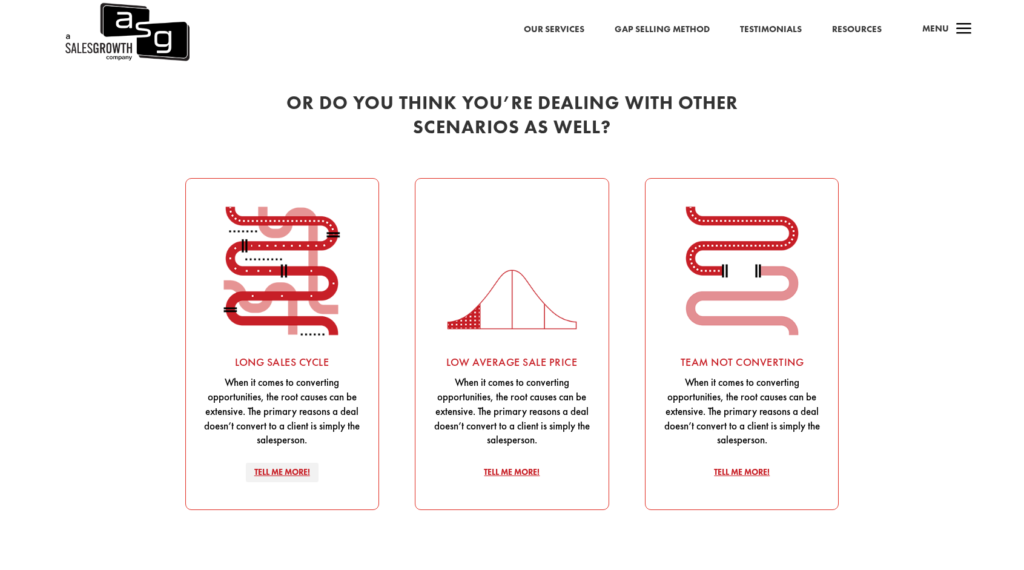
click at [288, 473] on link "Tell Me More!" at bounding box center [282, 472] width 73 height 19
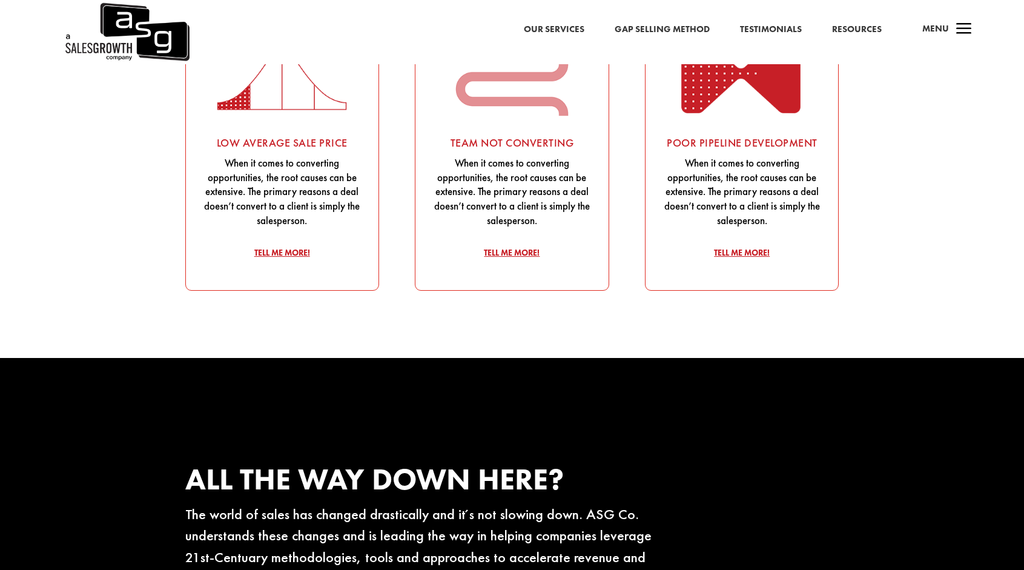
scroll to position [2603, 0]
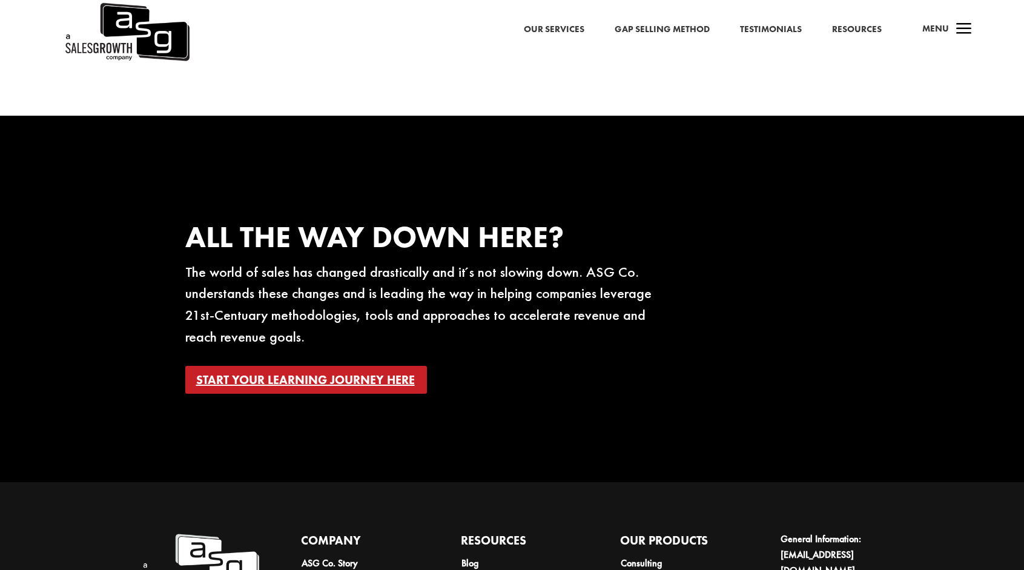
drag, startPoint x: 342, startPoint y: 363, endPoint x: 312, endPoint y: 364, distance: 30.3
click at [312, 366] on link "Start your learning journey here" at bounding box center [306, 380] width 242 height 28
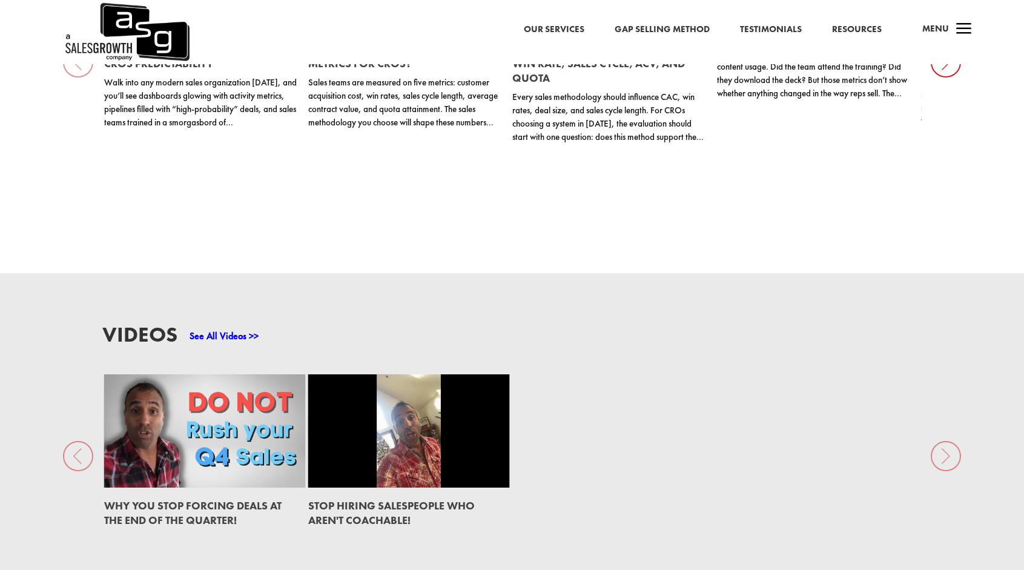
scroll to position [1695, 0]
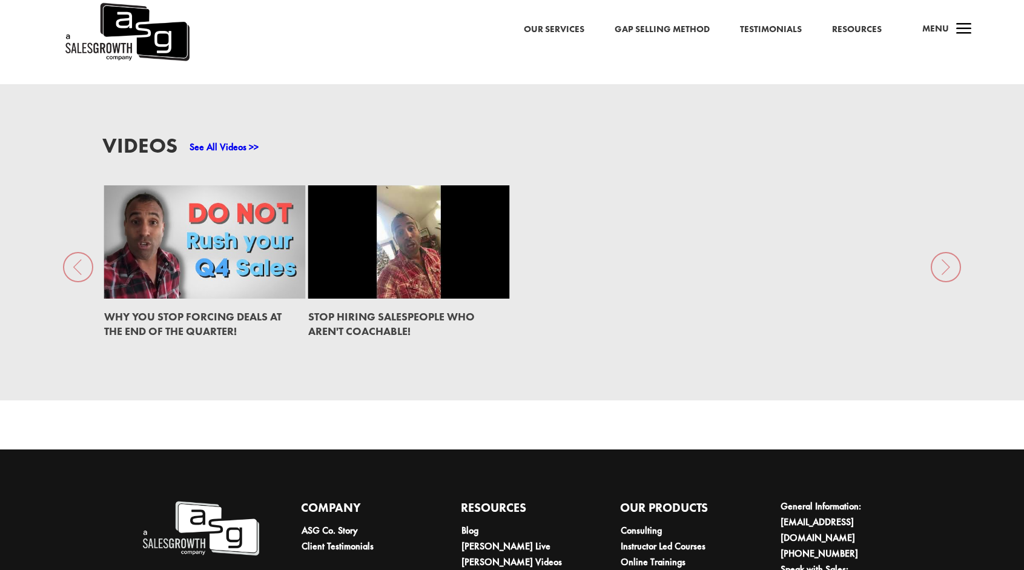
click at [940, 261] on div "Videos See All Videos >> Why You Stop Forcing Deals at the End of the Quarter! …" at bounding box center [512, 242] width 1024 height 316
click at [71, 252] on div "Videos See All Videos >> Why You Stop Forcing Deals at the End of the Quarter! …" at bounding box center [512, 242] width 1024 height 316
drag, startPoint x: 76, startPoint y: 258, endPoint x: 97, endPoint y: 262, distance: 20.9
click at [80, 260] on div "Videos See All Videos >> Why You Stop Forcing Deals at the End of the Quarter! …" at bounding box center [512, 242] width 1024 height 316
drag, startPoint x: 226, startPoint y: 266, endPoint x: 227, endPoint y: 285, distance: 18.2
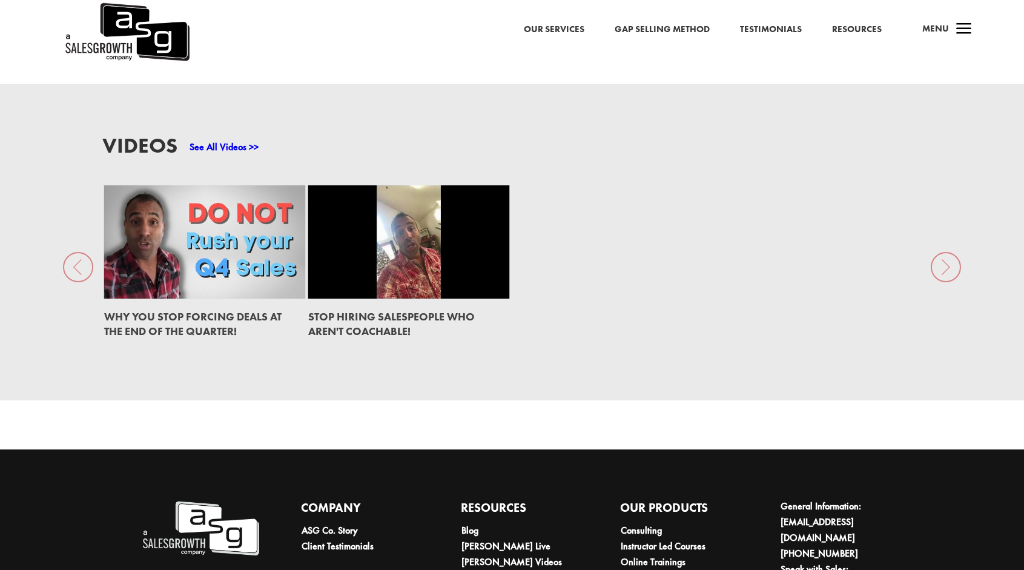
drag, startPoint x: 227, startPoint y: 285, endPoint x: 165, endPoint y: 345, distance: 86.5
click at [165, 345] on div "Videos See All Videos >> Why You Stop Forcing Deals at the End of the Quarter! …" at bounding box center [512, 242] width 1024 height 316
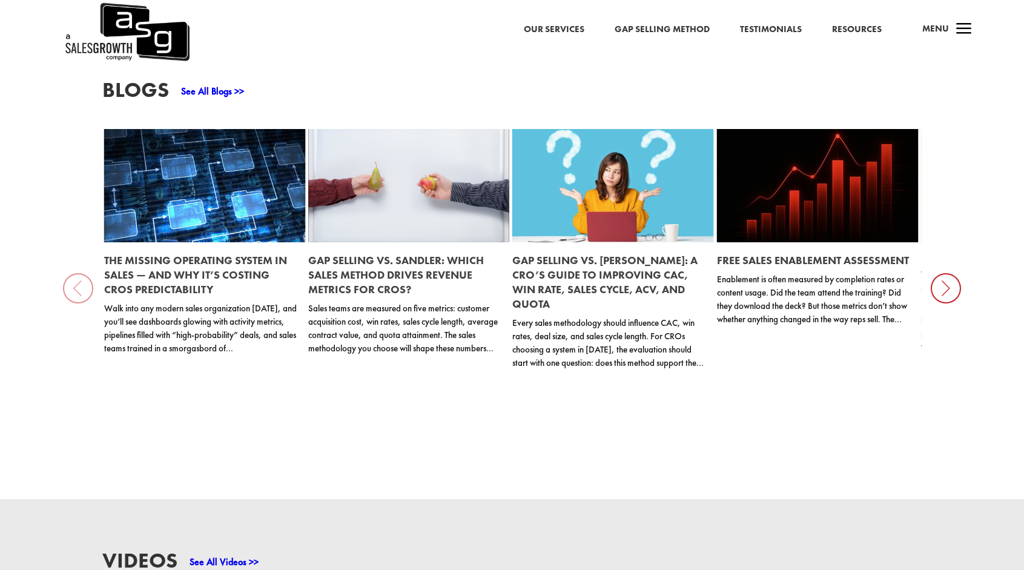
scroll to position [1309, 0]
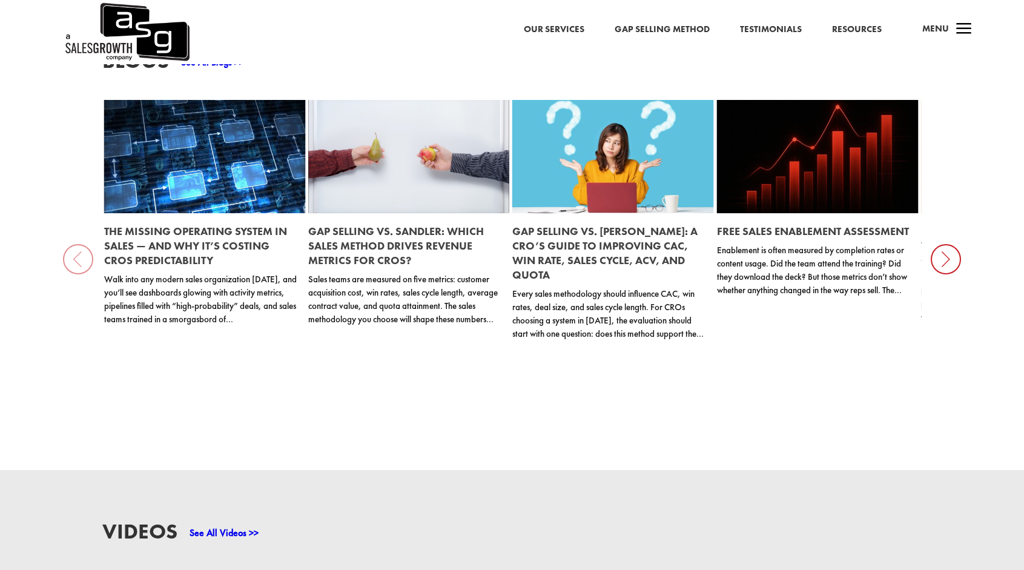
drag, startPoint x: 414, startPoint y: 282, endPoint x: 670, endPoint y: 312, distance: 257.2
click at [670, 312] on p "Every sales methodology should influence CAC, win rates, deal size, and sales c…" at bounding box center [609, 313] width 195 height 53
click at [943, 249] on icon at bounding box center [945, 259] width 30 height 30
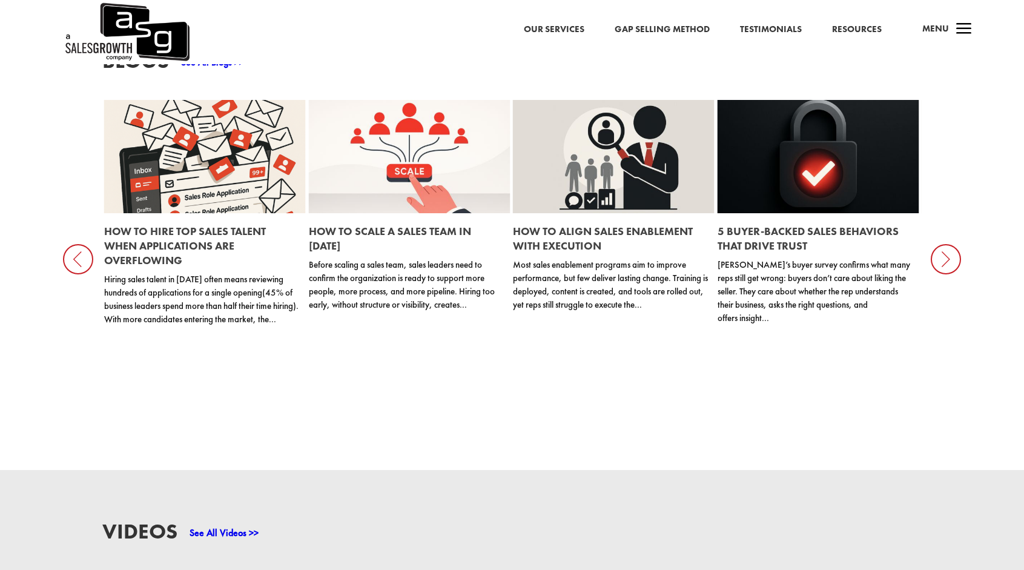
click at [391, 224] on link "How to Scale a Sales Team in [DATE]" at bounding box center [390, 238] width 162 height 28
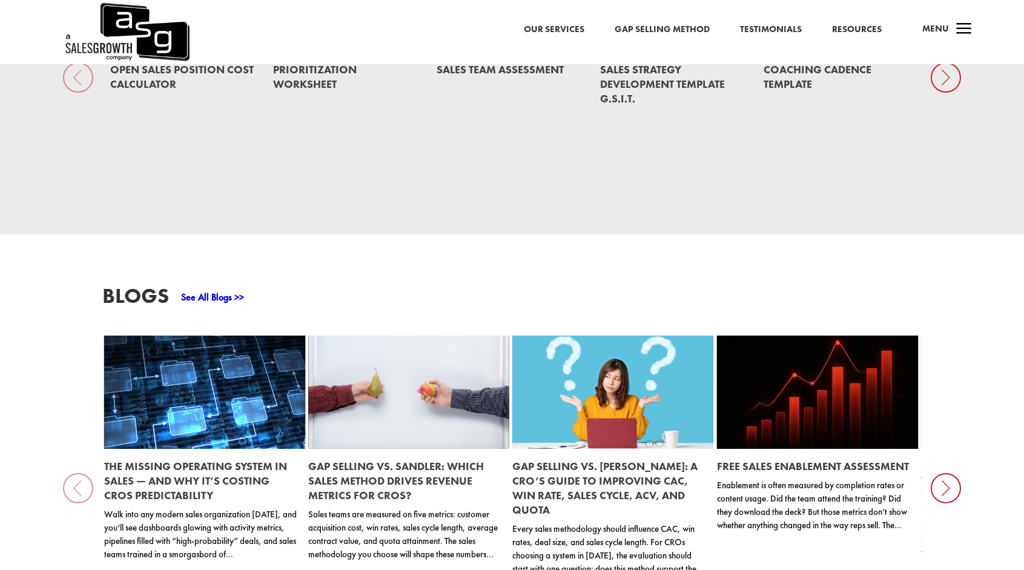
scroll to position [1249, 0]
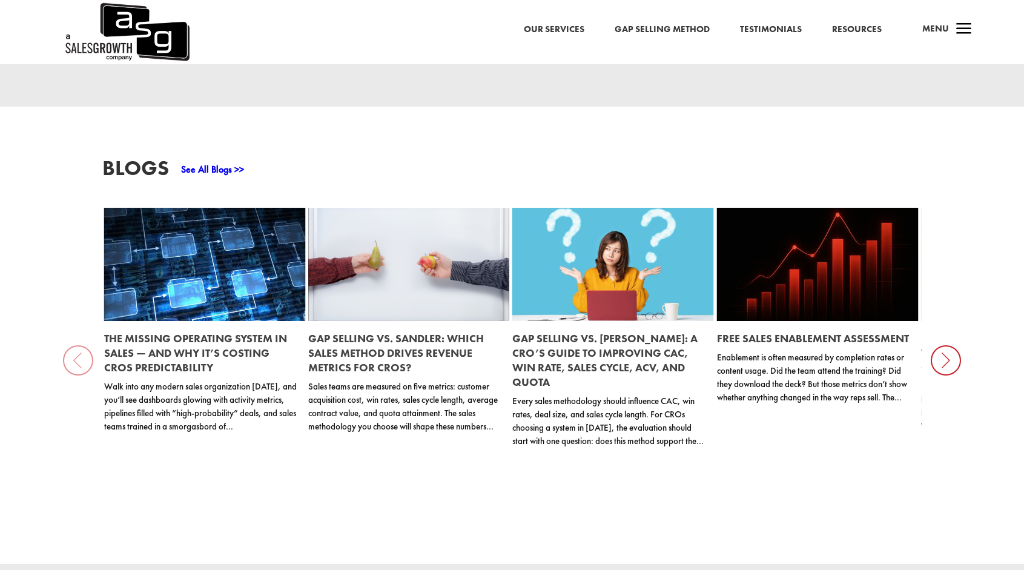
click at [622, 331] on link "Gap Selling vs. Miller Heiman: A CRO’s Guide to Improving CAC, Win Rate, Sales …" at bounding box center [604, 360] width 185 height 58
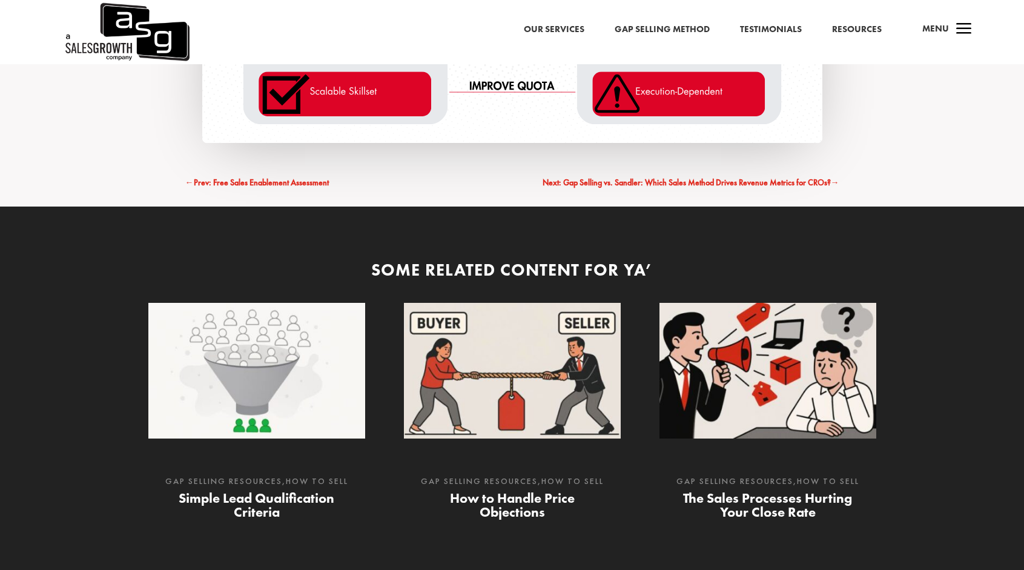
scroll to position [4480, 0]
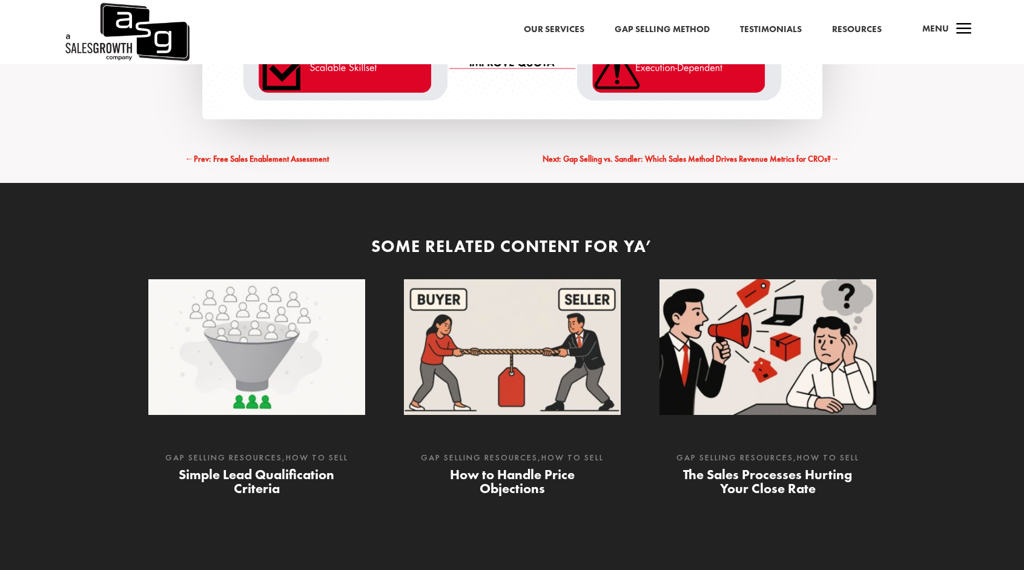
click at [742, 153] on span "Next: Gap Selling vs. Sandler: Which Sales Method Drives Revenue Metrics for CR…" at bounding box center [686, 158] width 288 height 11
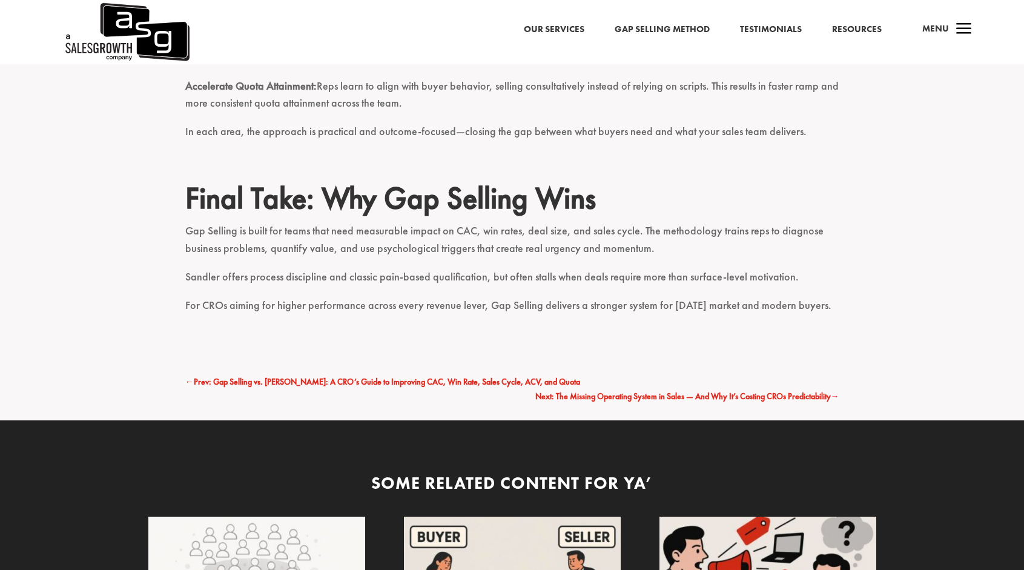
scroll to position [2935, 0]
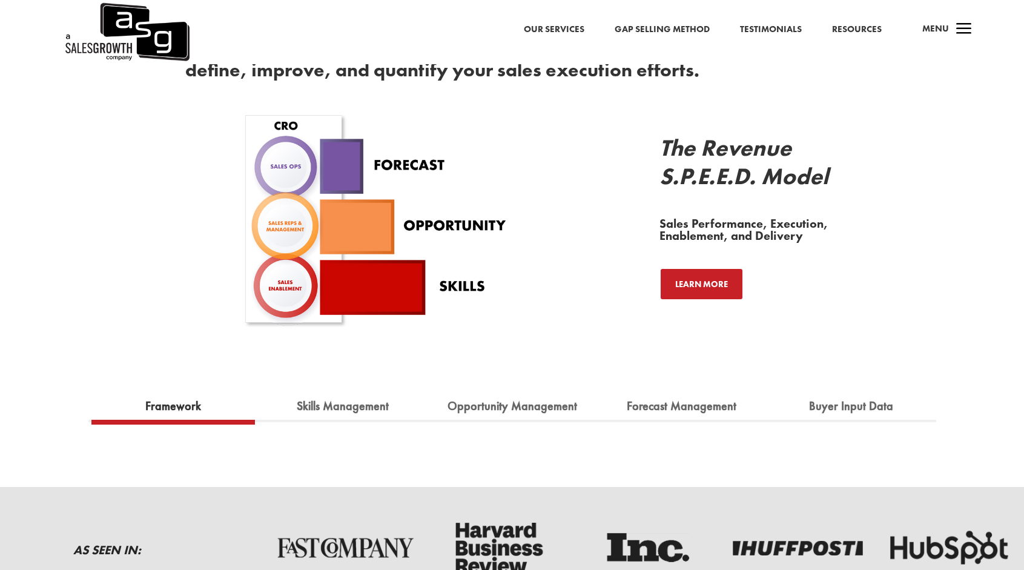
scroll to position [1211, 0]
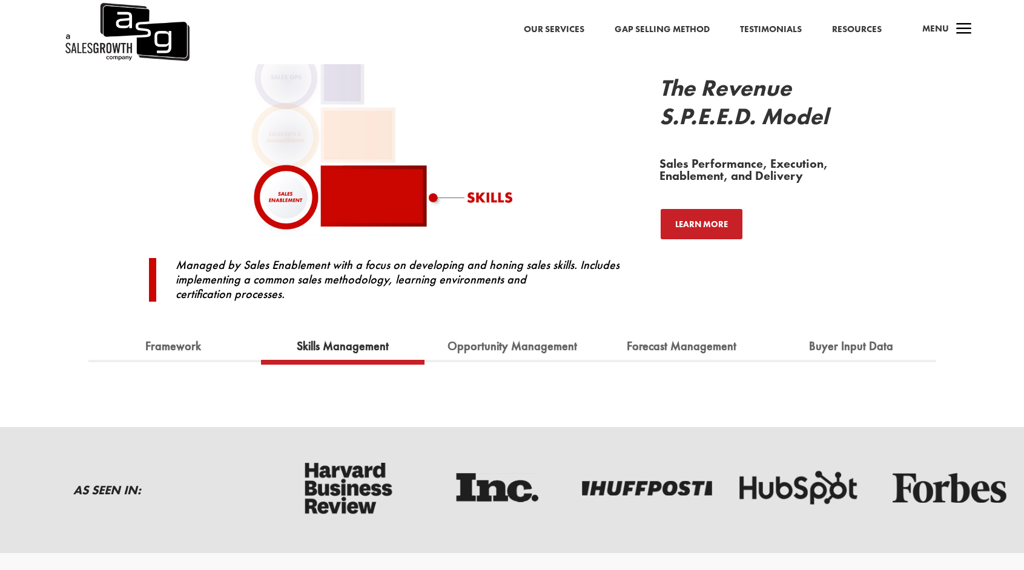
click at [347, 341] on link "Skills Management" at bounding box center [343, 346] width 110 height 27
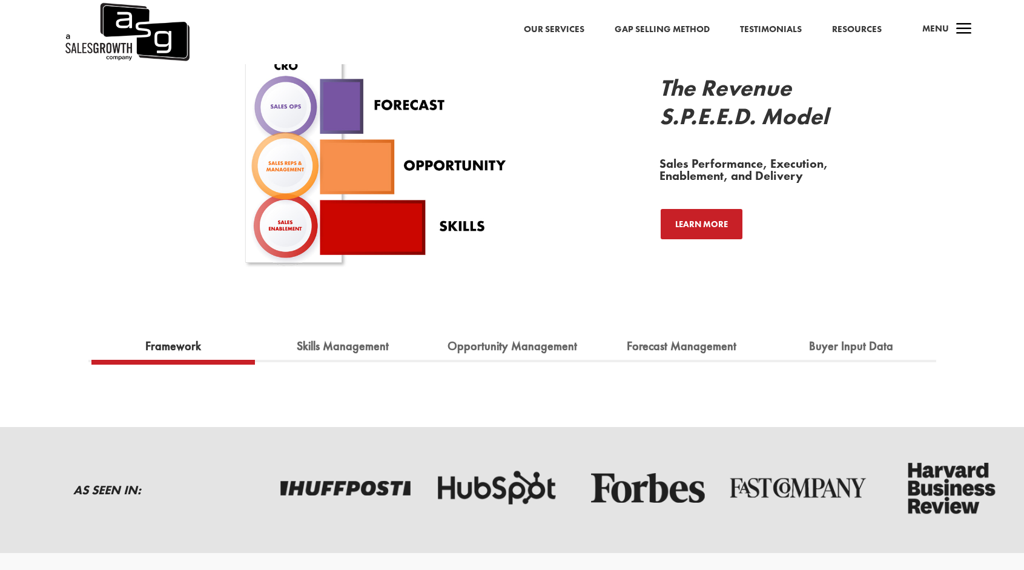
click at [193, 346] on link "Framework" at bounding box center [173, 346] width 74 height 27
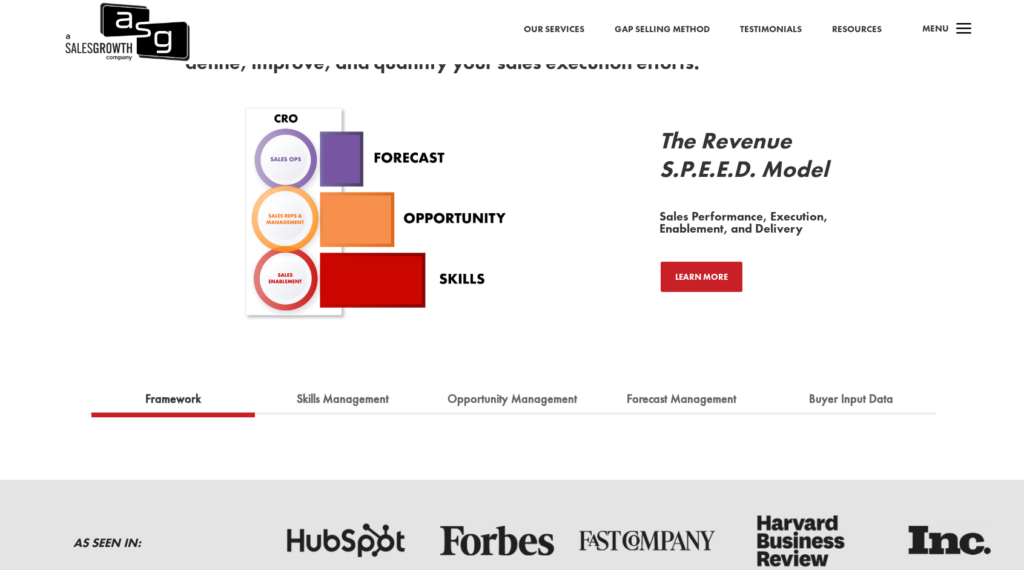
scroll to position [1090, 0]
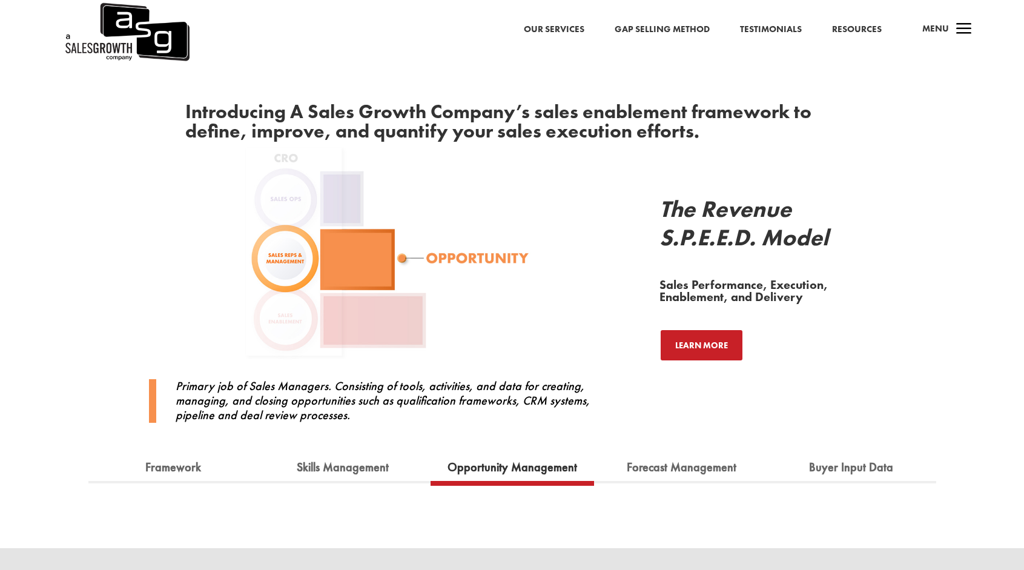
click at [504, 470] on link "Opportunity Management" at bounding box center [512, 467] width 148 height 27
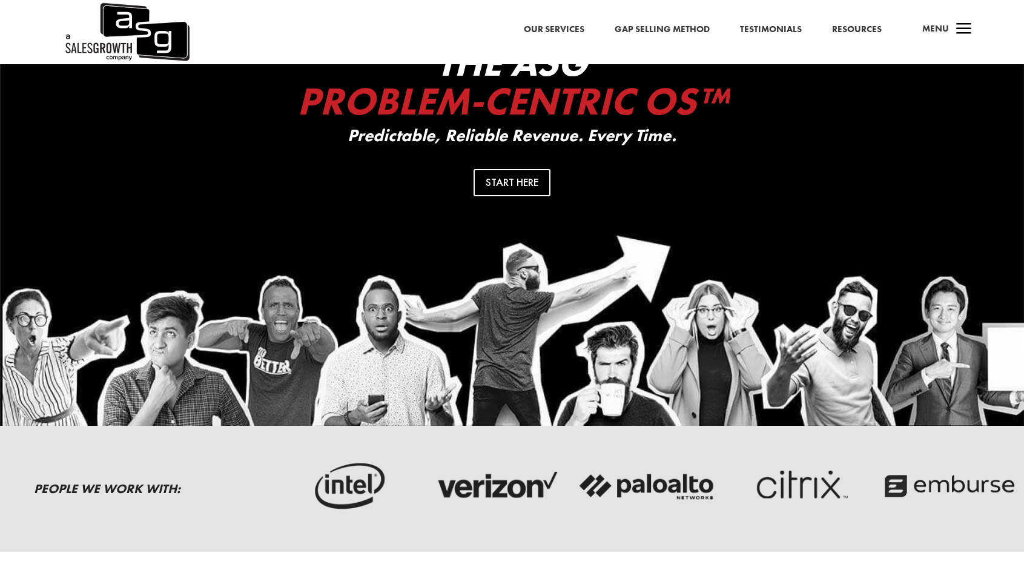
scroll to position [0, 0]
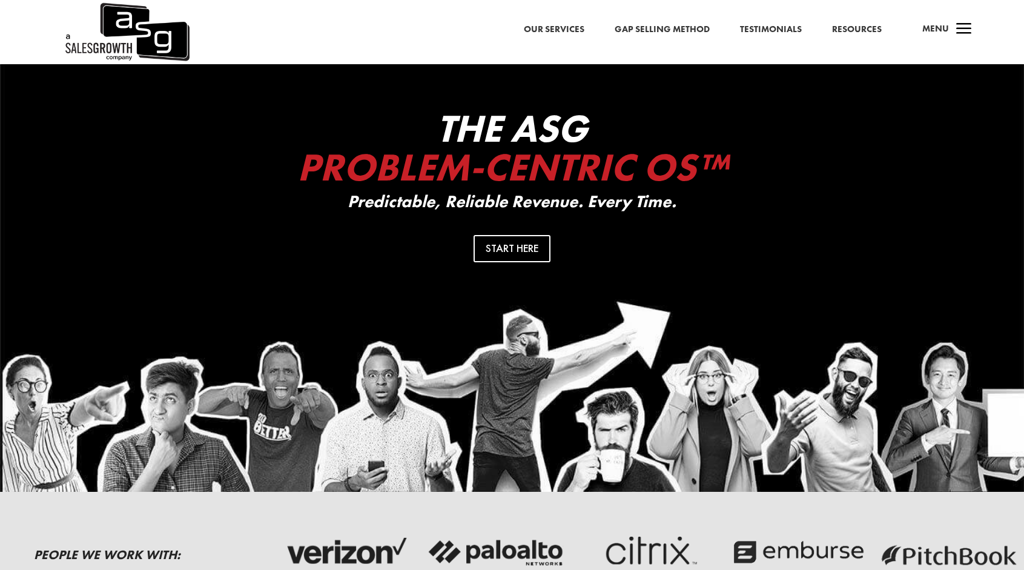
click at [555, 29] on link "Our Services" at bounding box center [554, 30] width 61 height 16
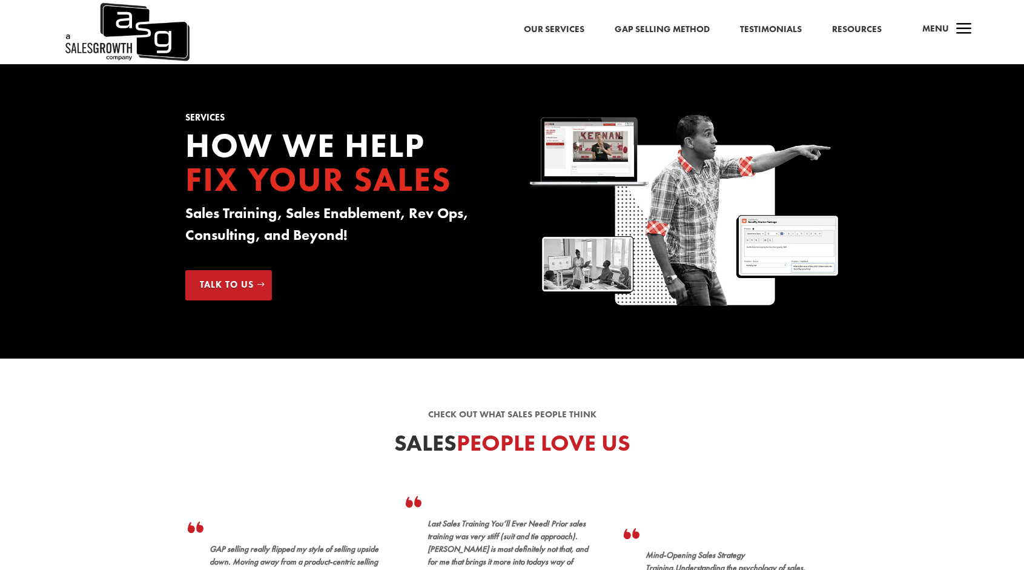
click at [679, 34] on link "Gap Selling Method" at bounding box center [661, 30] width 95 height 16
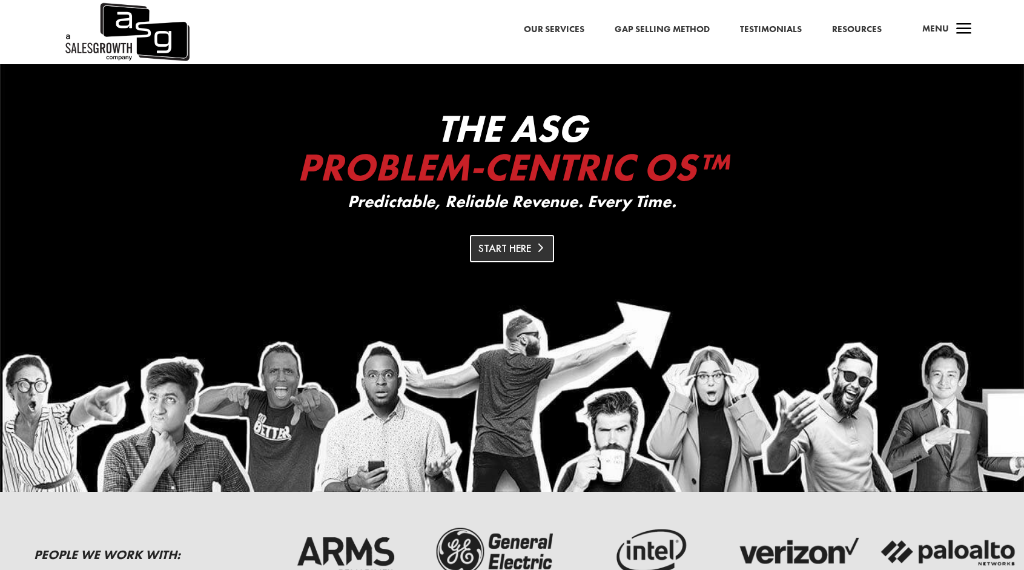
click at [509, 240] on link "Start Here" at bounding box center [512, 248] width 85 height 27
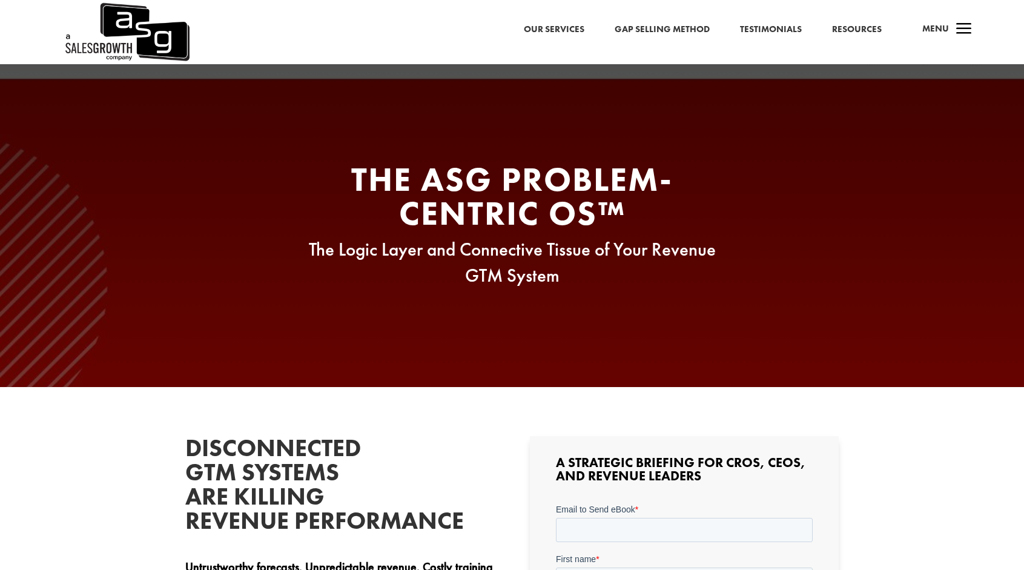
click at [958, 35] on span "a" at bounding box center [964, 30] width 24 height 24
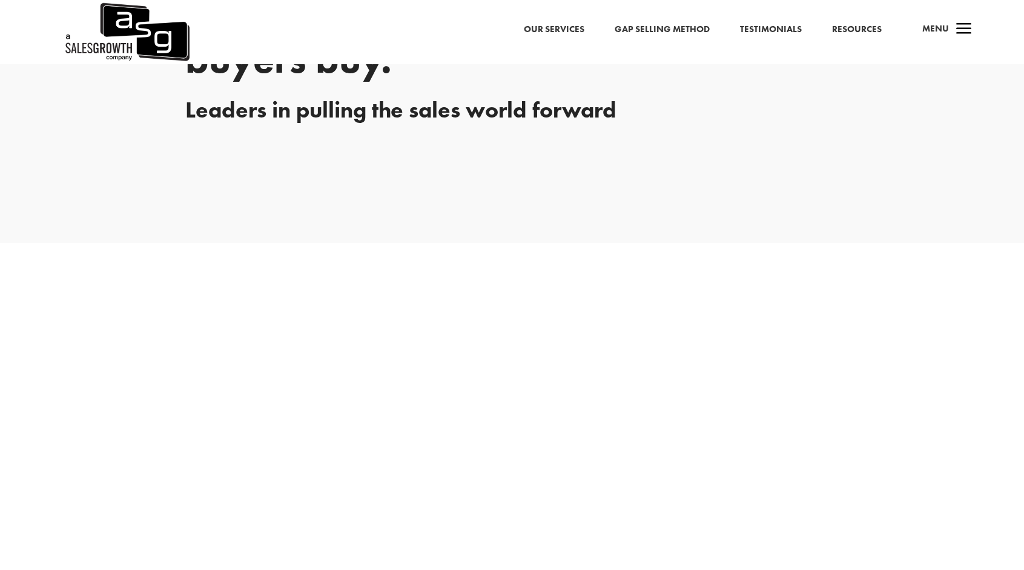
scroll to position [2300, 0]
